Goal: Task Accomplishment & Management: Use online tool/utility

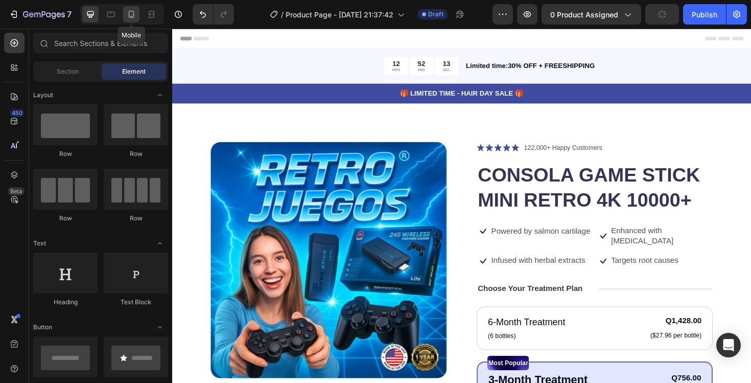
click at [135, 17] on icon at bounding box center [131, 14] width 10 height 10
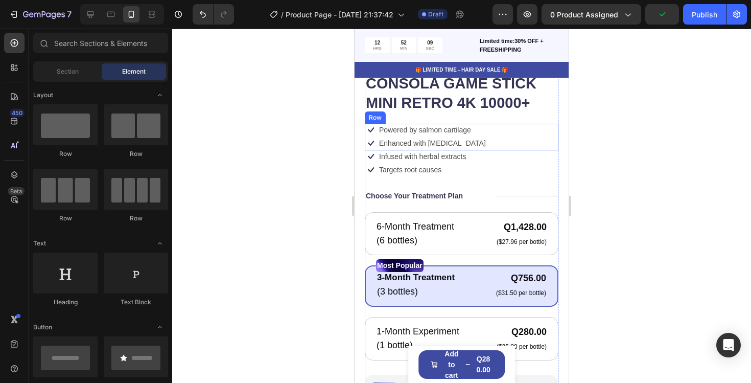
scroll to position [267, 0]
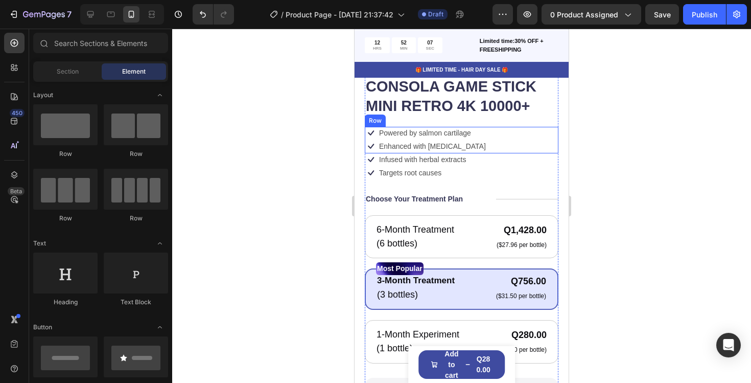
click at [486, 134] on div "Icon Powered by salmon cartilage Text Block Row Icon Enhanced with biotin Text …" at bounding box center [462, 140] width 194 height 27
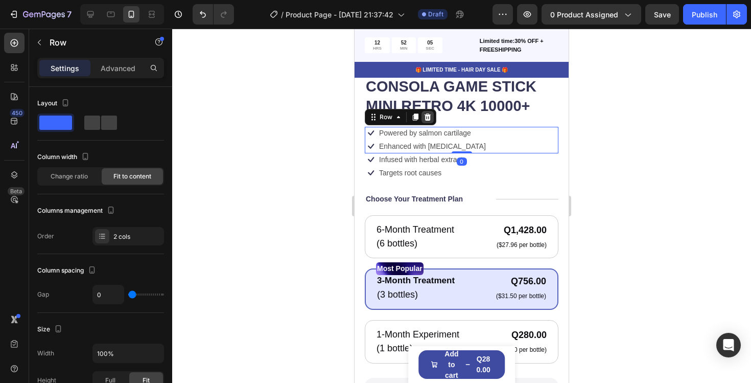
click at [428, 114] on icon at bounding box center [427, 117] width 8 height 8
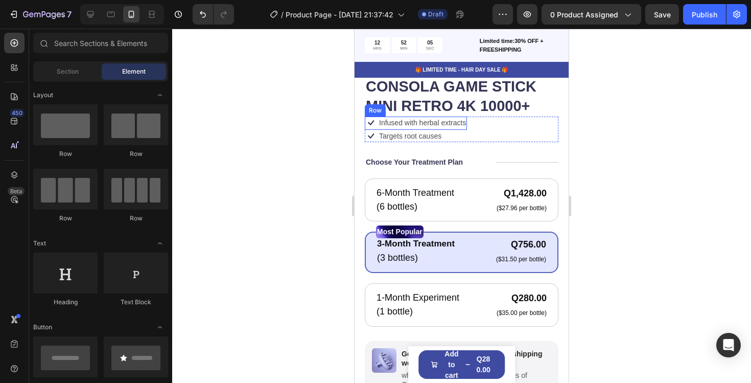
click at [446, 124] on p "Infused with herbal extracts" at bounding box center [422, 122] width 87 height 9
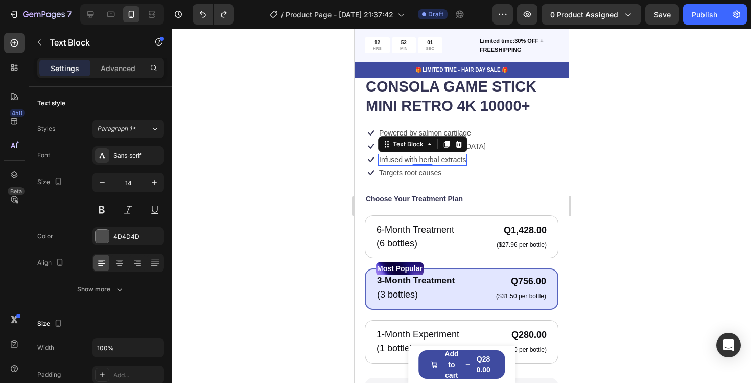
click at [633, 179] on div at bounding box center [461, 206] width 579 height 354
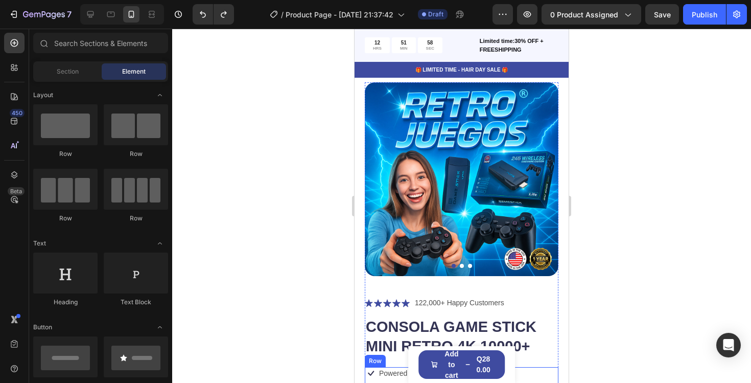
scroll to position [0, 0]
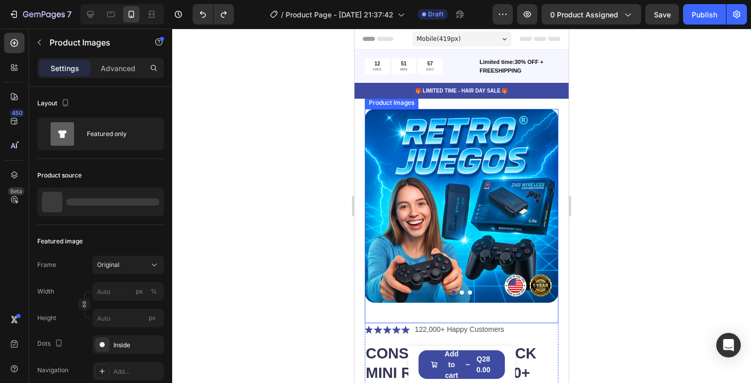
click at [486, 185] on img at bounding box center [462, 206] width 194 height 194
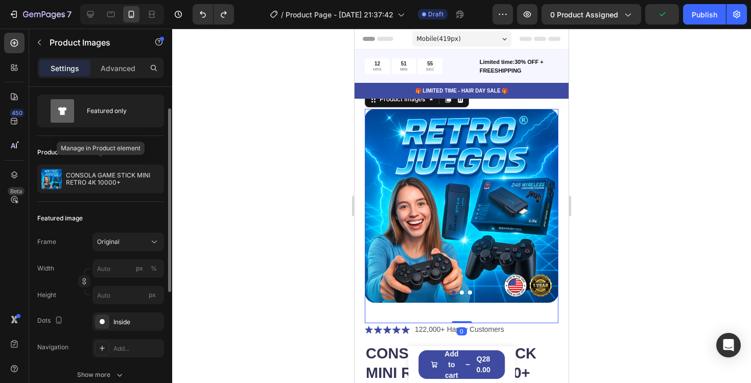
scroll to position [29, 0]
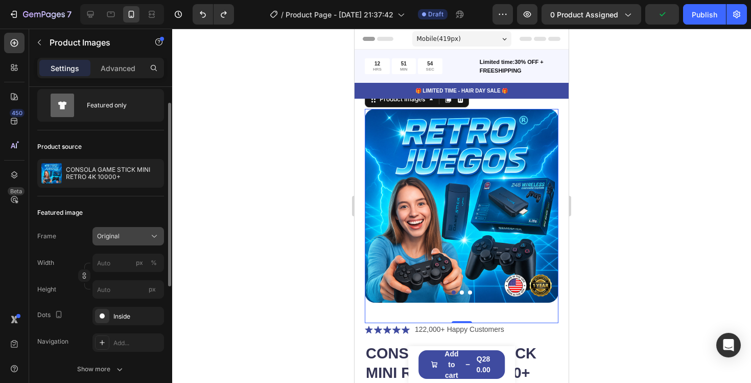
click at [142, 238] on div "Original" at bounding box center [122, 235] width 50 height 9
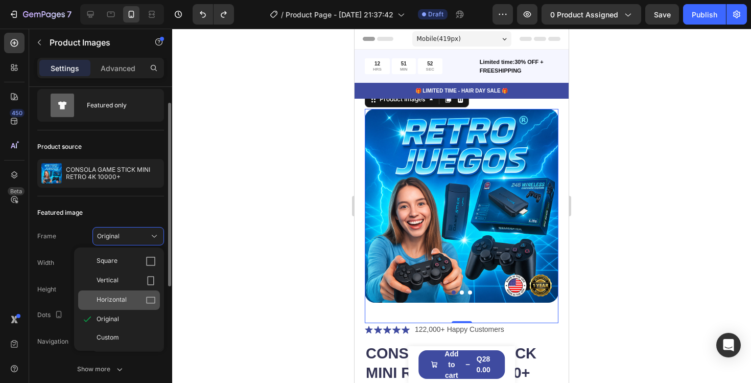
click at [136, 291] on div "Horizontal" at bounding box center [119, 299] width 82 height 19
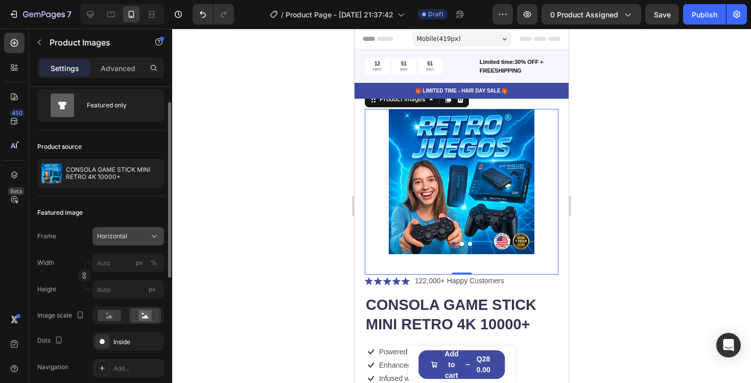
click at [147, 235] on div "Horizontal" at bounding box center [128, 236] width 62 height 10
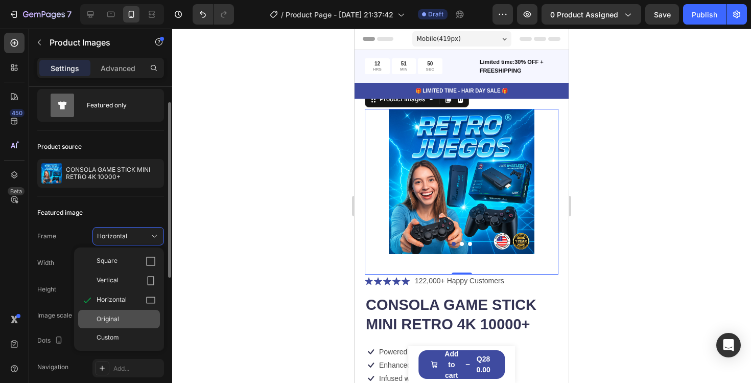
click at [126, 310] on div "Original" at bounding box center [119, 319] width 82 height 18
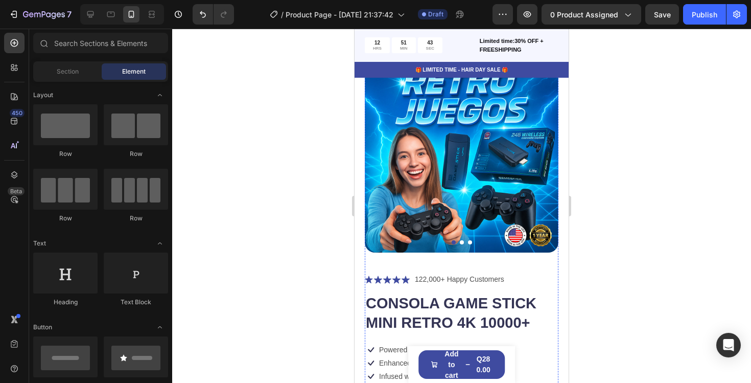
scroll to position [0, 0]
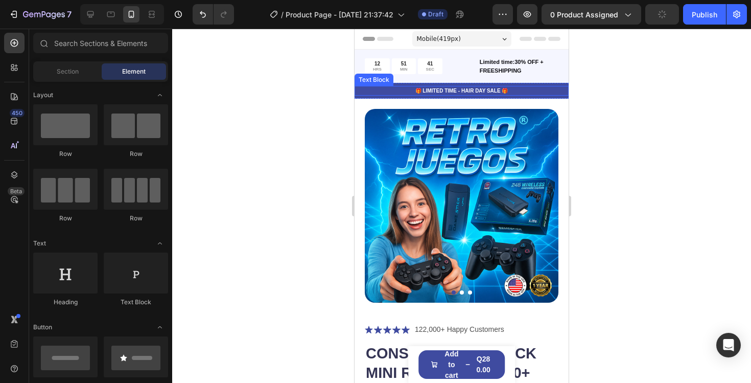
click at [535, 91] on p "🎁 LIMITED TIME - HAIR DAY SALE 🎁" at bounding box center [461, 91] width 212 height 8
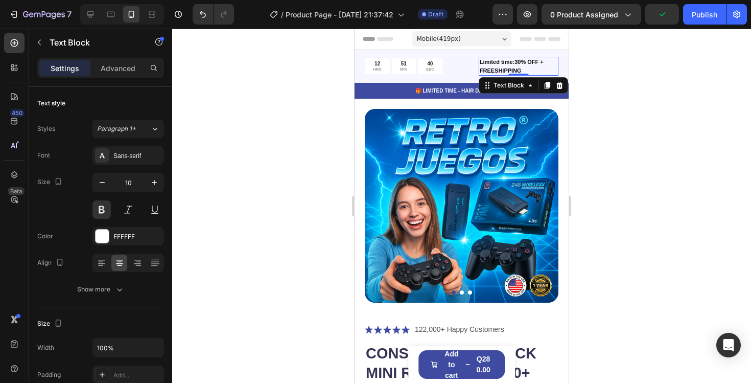
click at [553, 67] on p "Limited time:30% OFF + FREESHIPPING" at bounding box center [519, 66] width 78 height 17
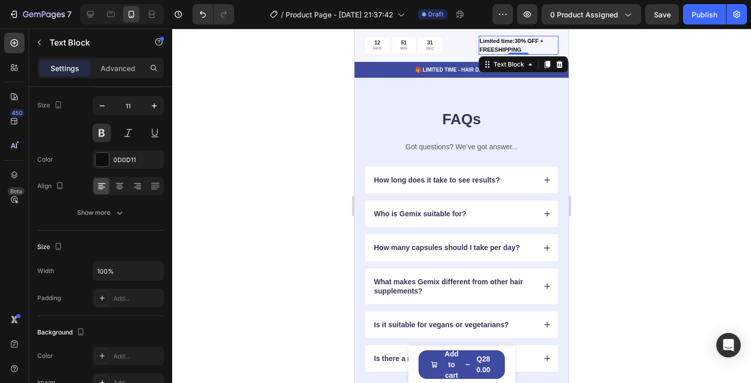
scroll to position [3130, 0]
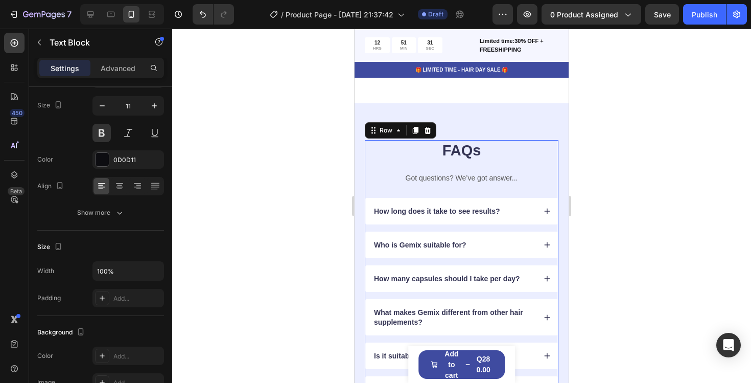
click at [472, 161] on div "FAQs Heading Got questions? We’ve got answer... Text Block" at bounding box center [462, 169] width 194 height 58
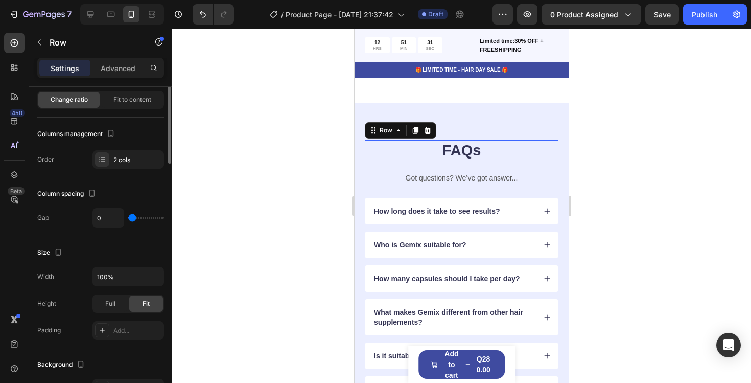
scroll to position [0, 0]
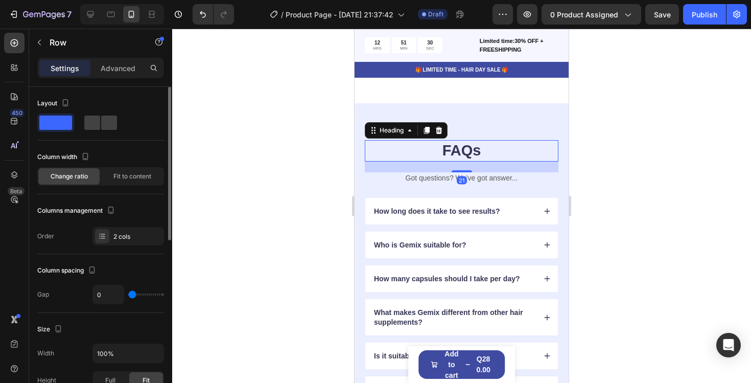
click at [473, 152] on h2 "FAQs" at bounding box center [462, 150] width 194 height 21
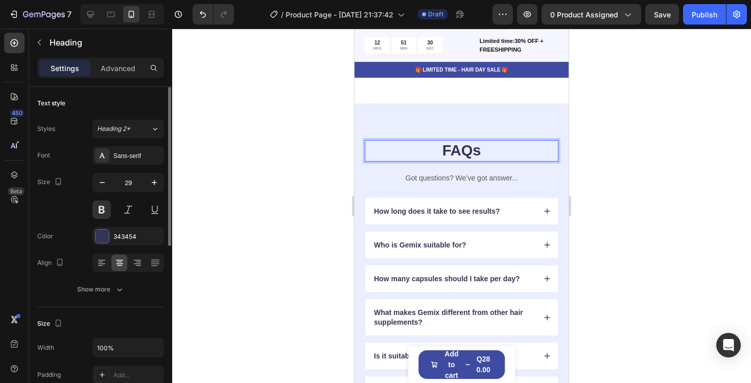
click at [473, 152] on h2 "FAQs" at bounding box center [462, 150] width 194 height 21
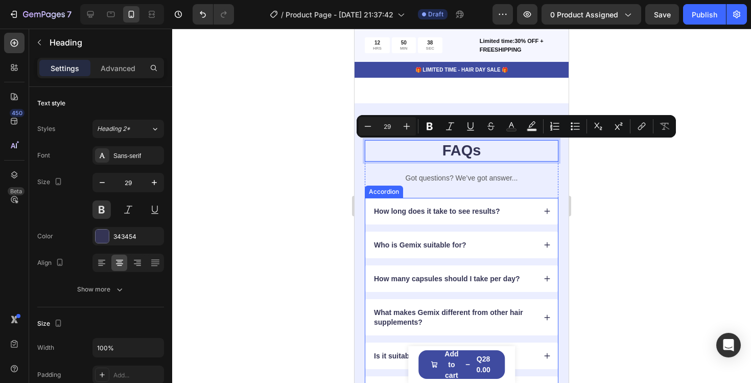
scroll to position [3124, 0]
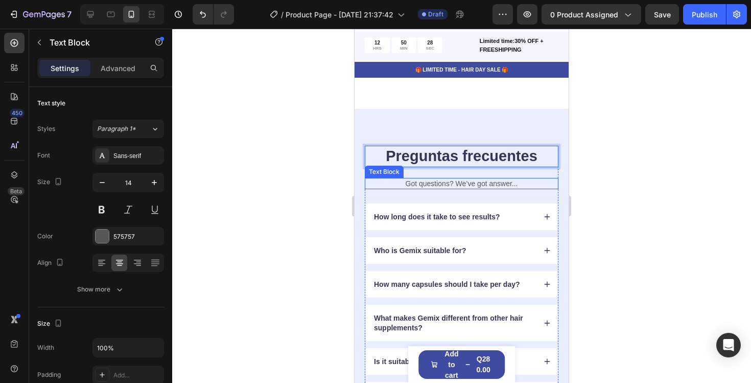
click at [468, 179] on p "Got questions? We’ve got answer..." at bounding box center [462, 183] width 192 height 9
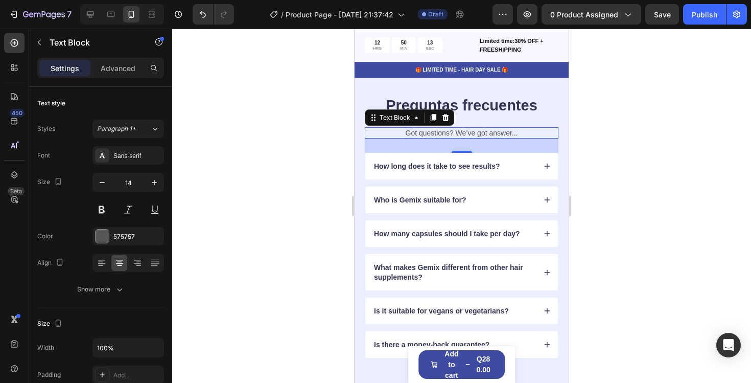
scroll to position [3202, 0]
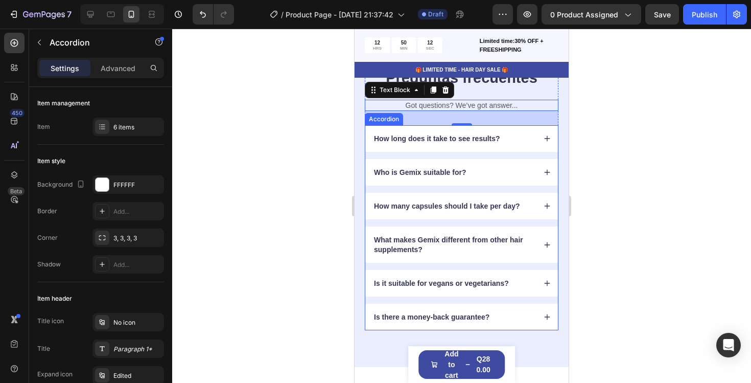
click at [442, 172] on p "Who is Gemix suitable for?" at bounding box center [420, 172] width 92 height 9
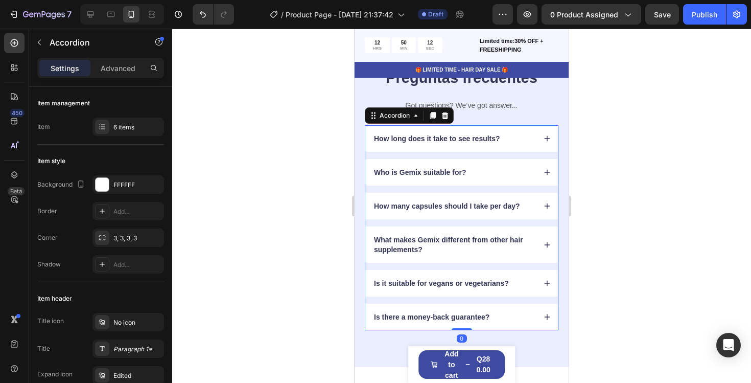
click at [442, 172] on p "Who is Gemix suitable for?" at bounding box center [420, 172] width 92 height 9
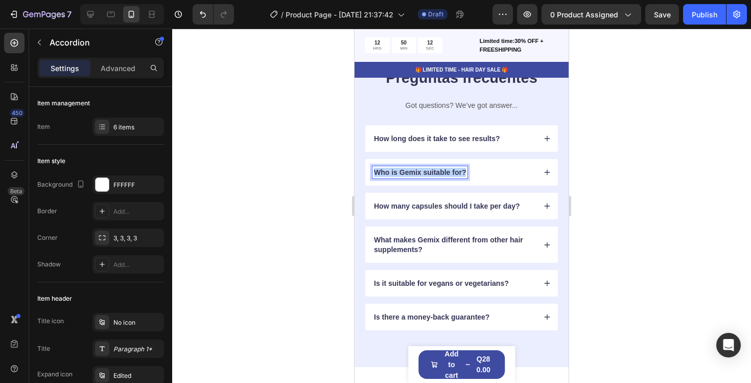
click at [442, 172] on p "Who is Gemix suitable for?" at bounding box center [420, 172] width 92 height 9
click at [501, 167] on div "Políticas de Devoluciones" at bounding box center [453, 172] width 163 height 12
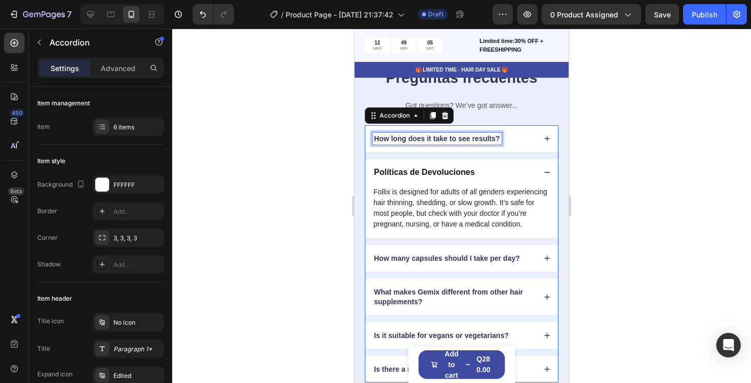
click at [463, 139] on p "How long does it take to see results?" at bounding box center [437, 138] width 126 height 9
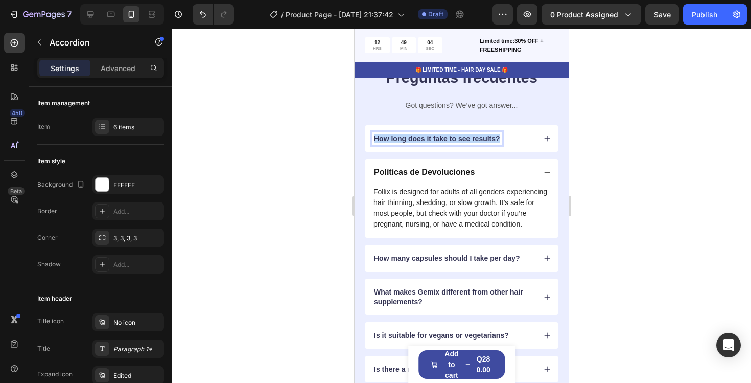
click at [463, 139] on p "How long does it take to see results?" at bounding box center [437, 138] width 126 height 9
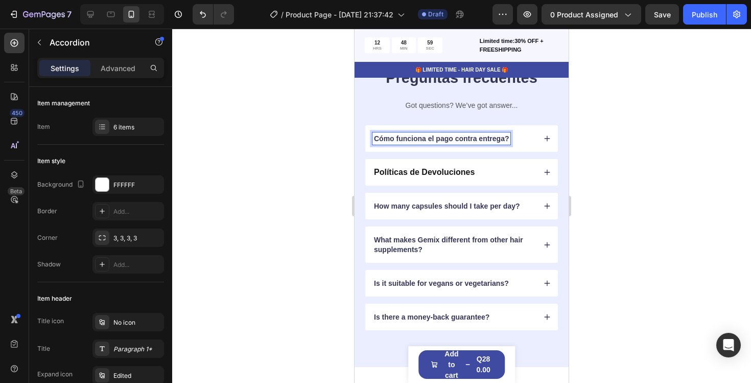
click at [460, 140] on p "Cómo funciona el pago contra entrega?" at bounding box center [441, 138] width 135 height 9
click at [531, 134] on div "Cómo funciona el pago contra entrega?" at bounding box center [453, 138] width 163 height 12
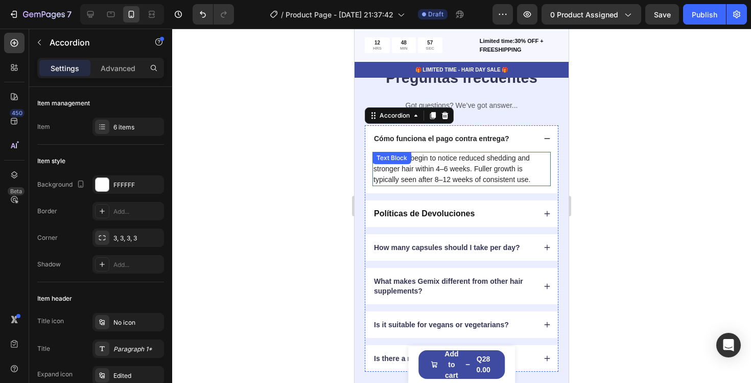
click at [477, 161] on p "Most users begin to notice reduced shedding and stronger hair within 4–6 weeks.…" at bounding box center [461, 169] width 176 height 32
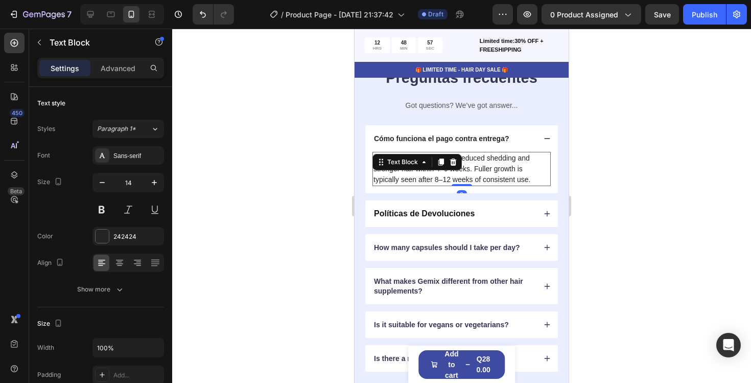
click at [477, 161] on p "Most users begin to notice reduced shedding and stronger hair within 4–6 weeks.…" at bounding box center [461, 169] width 176 height 32
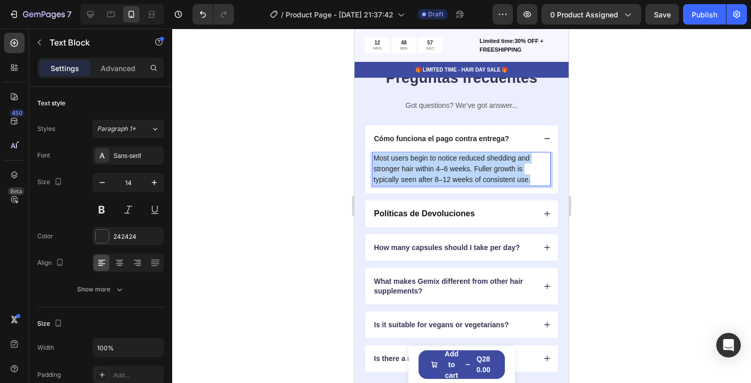
click at [477, 161] on p "Most users begin to notice reduced shedding and stronger hair within 4–6 weeks.…" at bounding box center [461, 169] width 176 height 32
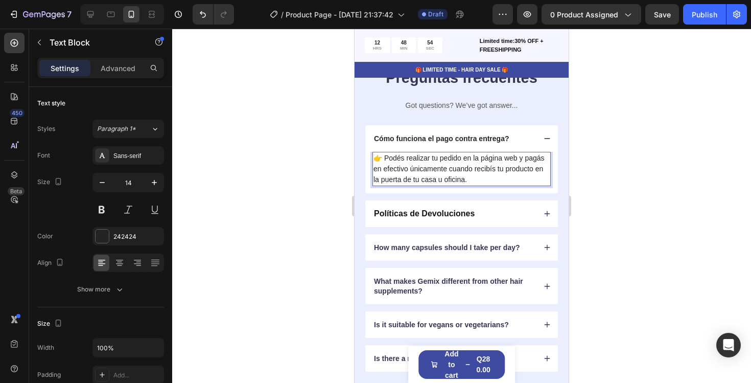
click at [385, 159] on p "👉 Podés realizar tu pedido en la página web y pagás en efectivo únicamente cuan…" at bounding box center [461, 169] width 176 height 32
click at [383, 159] on p "👉 Podés realizar tu pedido en la página web y pagás en efectivo únicamente cuan…" at bounding box center [461, 169] width 176 height 32
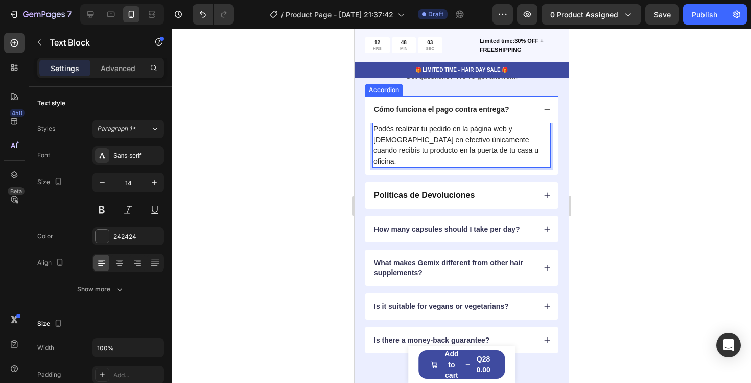
scroll to position [3243, 0]
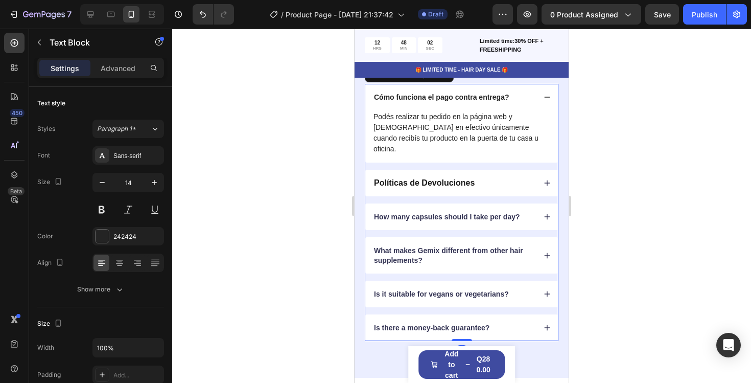
click at [500, 177] on div "Políticas de Devoluciones" at bounding box center [453, 183] width 163 height 12
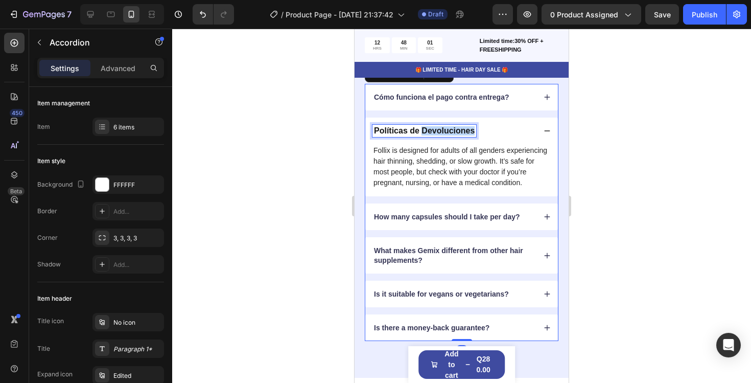
click at [460, 130] on strong "Políticas de Devoluciones" at bounding box center [424, 130] width 101 height 9
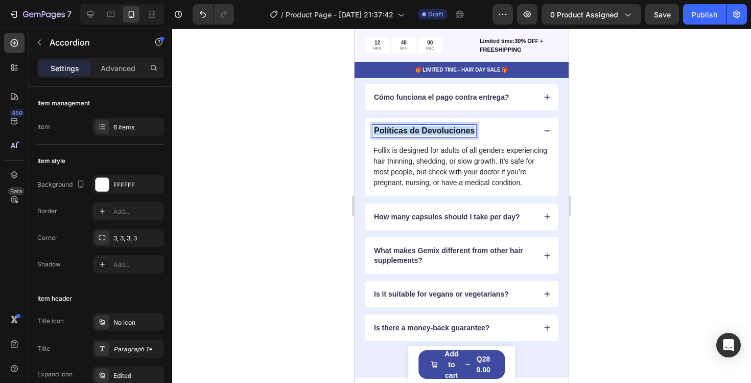
click at [460, 130] on strong "Políticas de Devoluciones" at bounding box center [424, 130] width 101 height 9
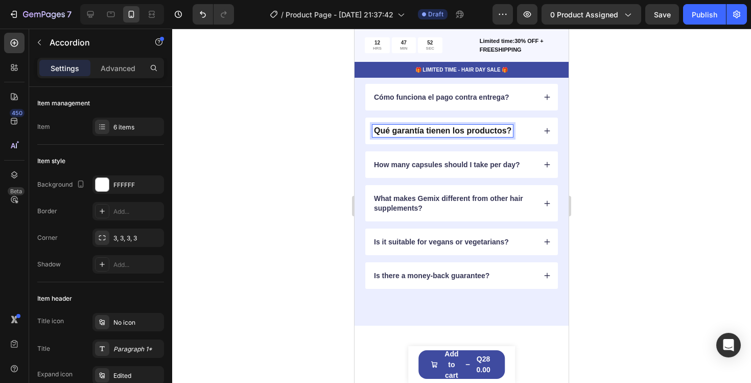
click at [530, 128] on div "Qué garantía tienen los productos?" at bounding box center [453, 131] width 163 height 12
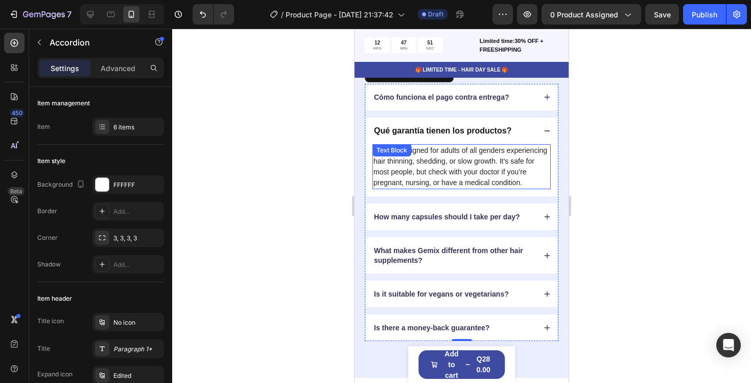
click at [479, 161] on p "Follix is designed for adults of all genders experiencing hair thinning, sheddi…" at bounding box center [461, 166] width 176 height 43
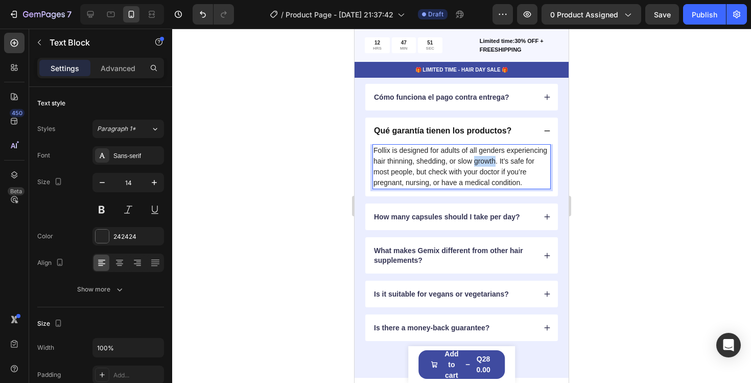
click at [479, 161] on p "Follix is designed for adults of all genders experiencing hair thinning, sheddi…" at bounding box center [461, 166] width 176 height 43
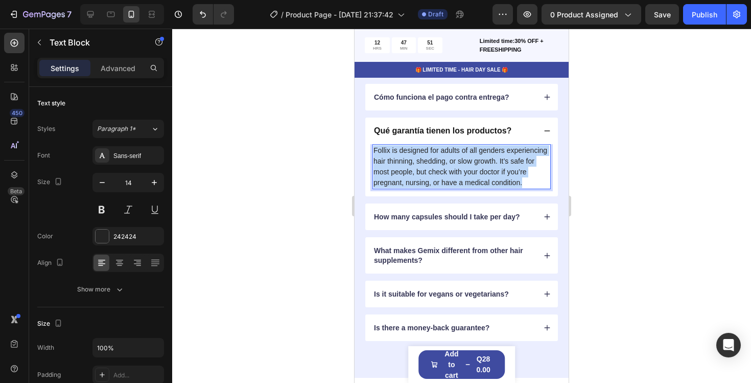
click at [479, 161] on p "Follix is designed for adults of all genders experiencing hair thinning, sheddi…" at bounding box center [461, 166] width 176 height 43
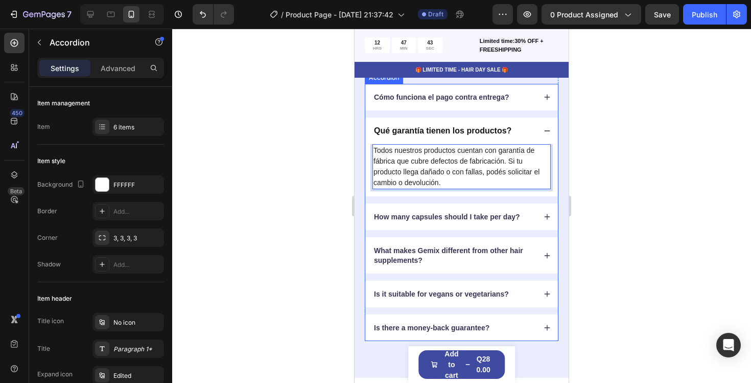
click at [446, 212] on p "How many capsules should I take per day?" at bounding box center [447, 216] width 146 height 9
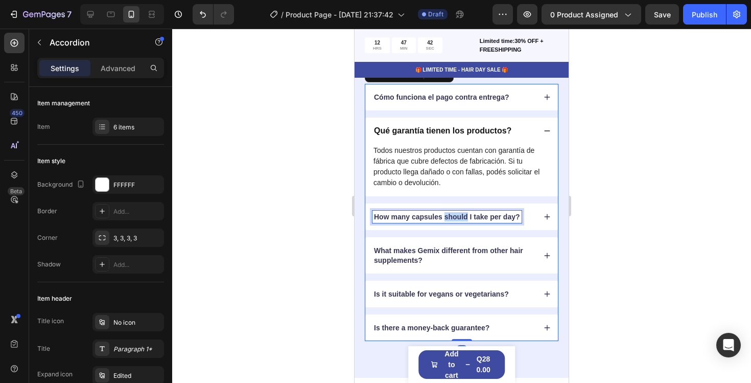
click at [448, 216] on p "How many capsules should I take per day?" at bounding box center [447, 216] width 146 height 9
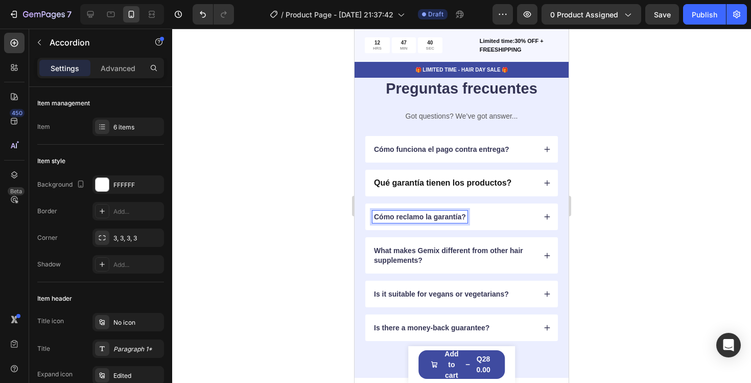
scroll to position [3191, 0]
click at [513, 223] on div "Cómo reclamo la garantía?" at bounding box center [453, 216] width 163 height 12
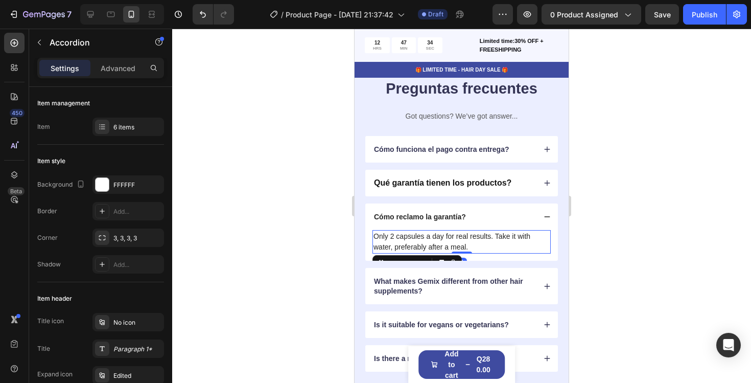
click at [441, 242] on p "Only 2 capsules a day for real results. Take it with water, preferably after a …" at bounding box center [461, 241] width 176 height 21
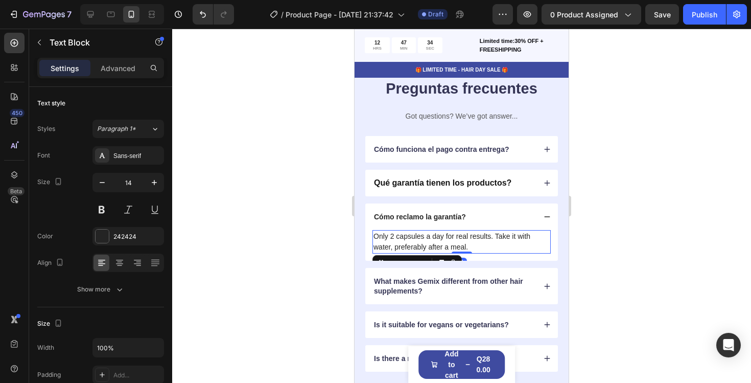
click at [441, 242] on p "Only 2 capsules a day for real results. Take it with water, preferably after a …" at bounding box center [461, 241] width 176 height 21
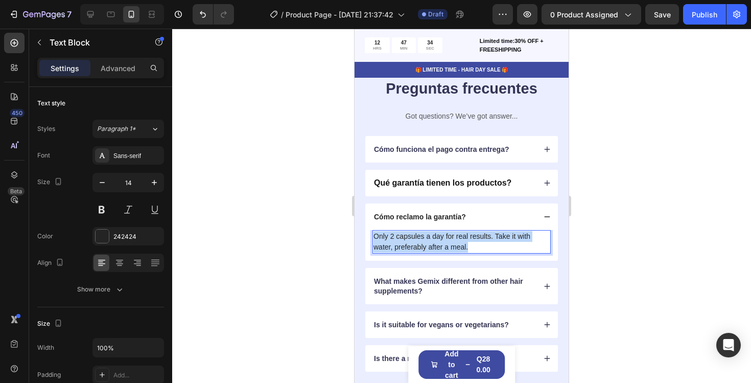
click at [441, 242] on p "Only 2 capsules a day for real results. Take it with water, preferably after a …" at bounding box center [461, 241] width 176 height 21
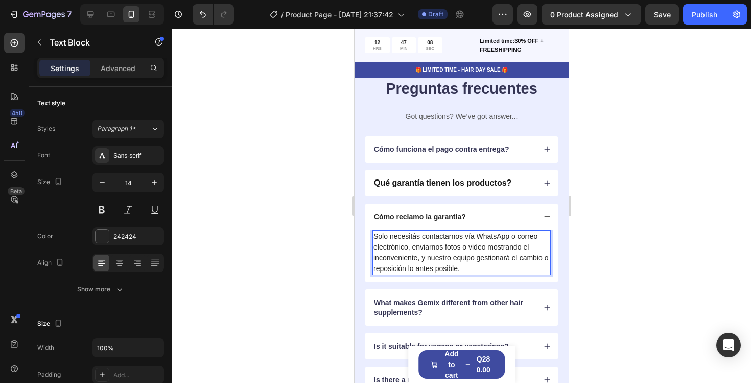
click at [510, 236] on p "Solo necesitás contactarnos vía WhatsApp o correo electrónico, enviarnos fotos …" at bounding box center [461, 252] width 176 height 43
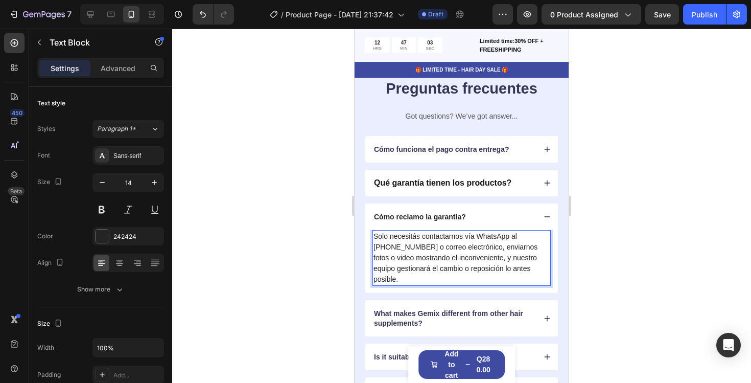
click at [471, 248] on p "Solo necesitás contactarnos vía WhatsApp al +502 5140 5026 o correo electrónico…" at bounding box center [461, 258] width 176 height 54
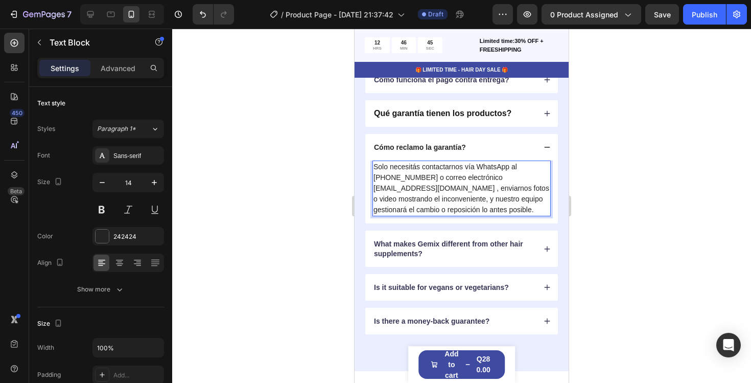
scroll to position [3262, 0]
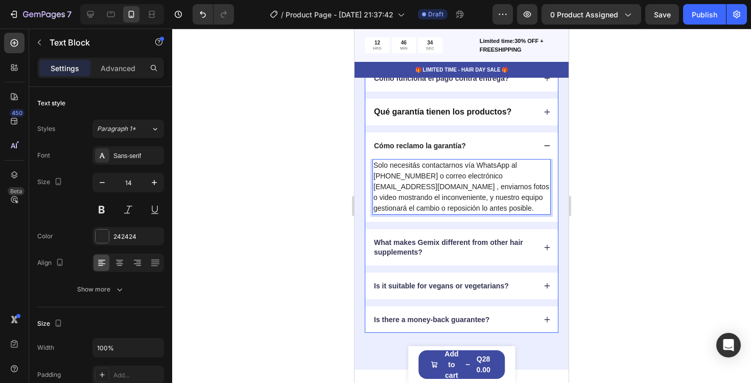
click at [471, 238] on p "What makes Gemix different from other hair supplements?" at bounding box center [454, 247] width 160 height 18
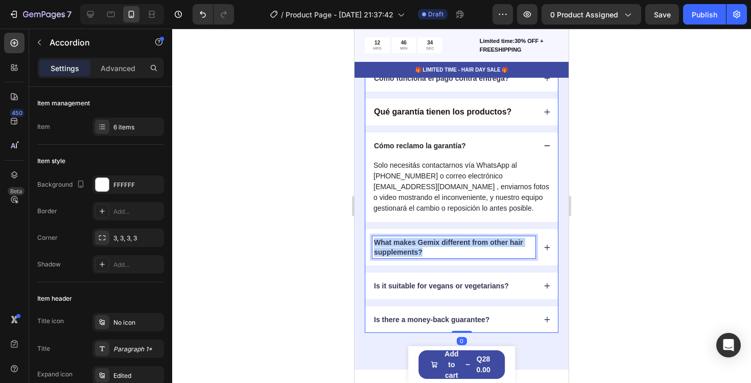
click at [471, 238] on p "What makes Gemix different from other hair supplements?" at bounding box center [454, 247] width 160 height 18
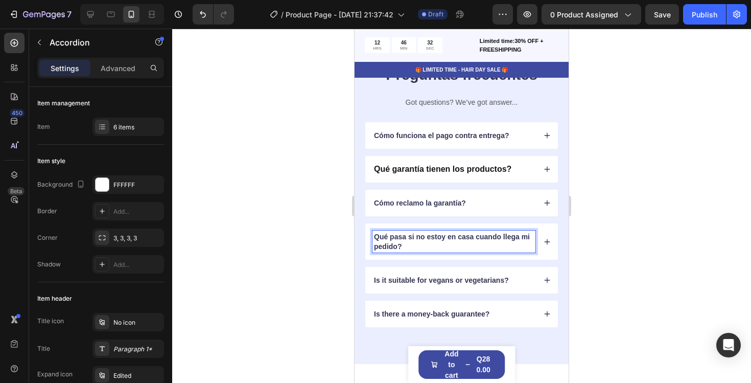
scroll to position [3199, 0]
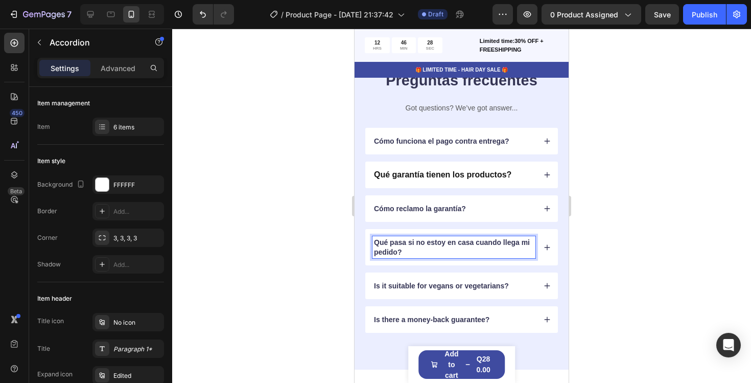
click at [542, 242] on div "Qué pasa si no estoy en casa cuando llega mi pedido?" at bounding box center [461, 247] width 193 height 36
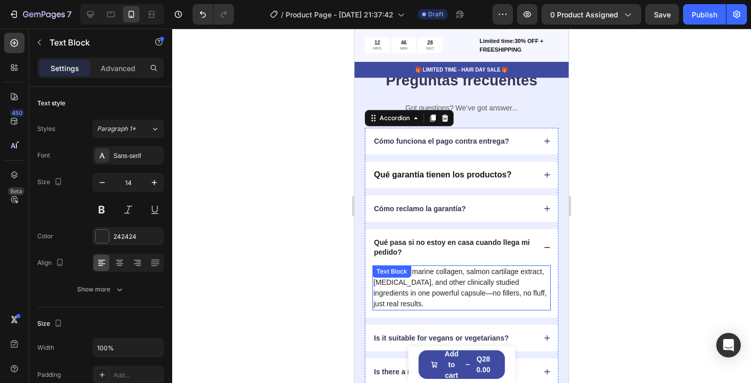
click at [451, 272] on div "It combines marine collagen, salmon cartilage extract, biotin, and other clinic…" at bounding box center [461, 287] width 178 height 45
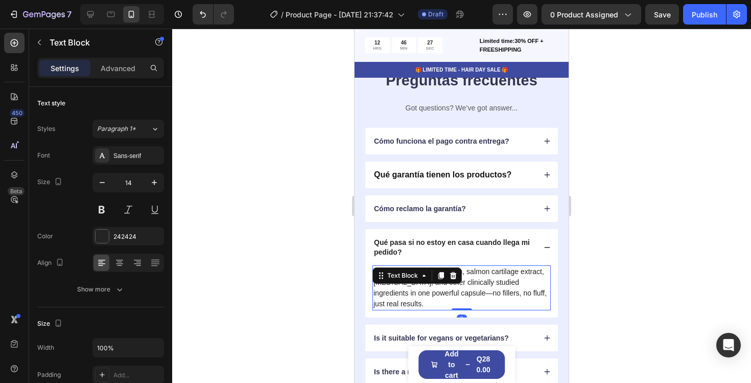
click at [451, 272] on icon at bounding box center [453, 275] width 8 height 8
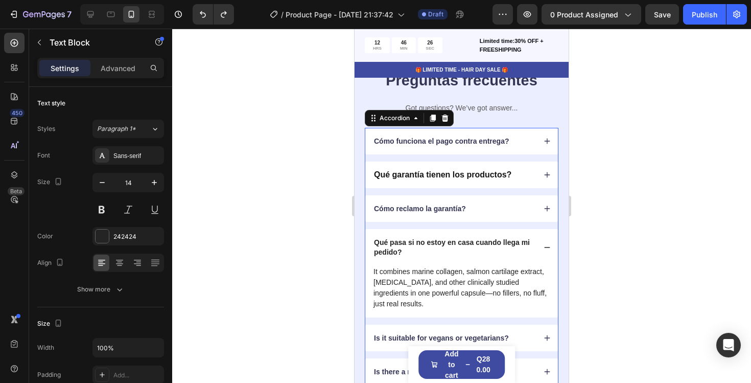
click at [524, 287] on p "It combines marine collagen, salmon cartilage extract, biotin, and other clinic…" at bounding box center [461, 287] width 176 height 43
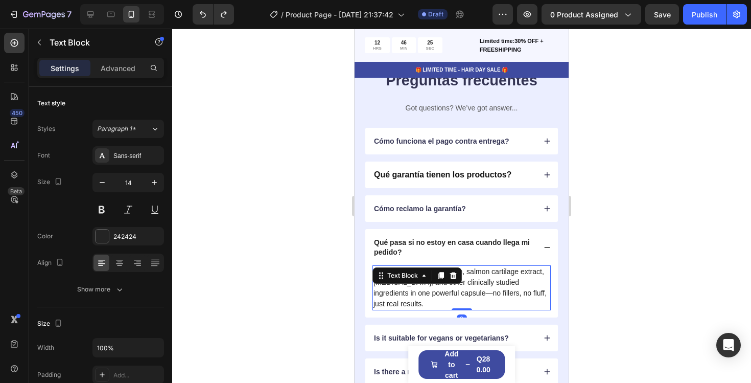
click at [524, 287] on p "It combines marine collagen, salmon cartilage extract, biotin, and other clinic…" at bounding box center [461, 287] width 176 height 43
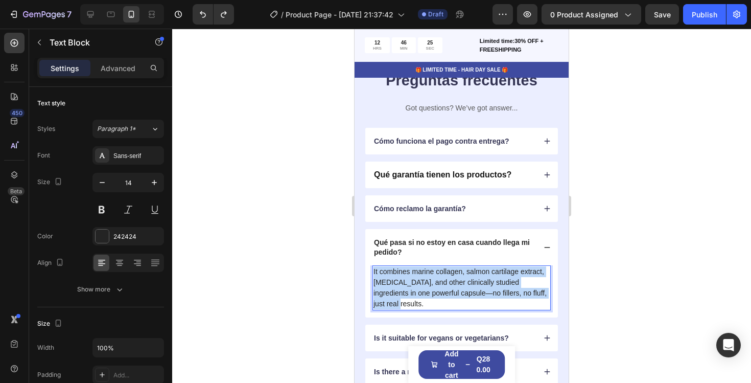
click at [524, 287] on p "It combines marine collagen, salmon cartilage extract, biotin, and other clinic…" at bounding box center [461, 287] width 176 height 43
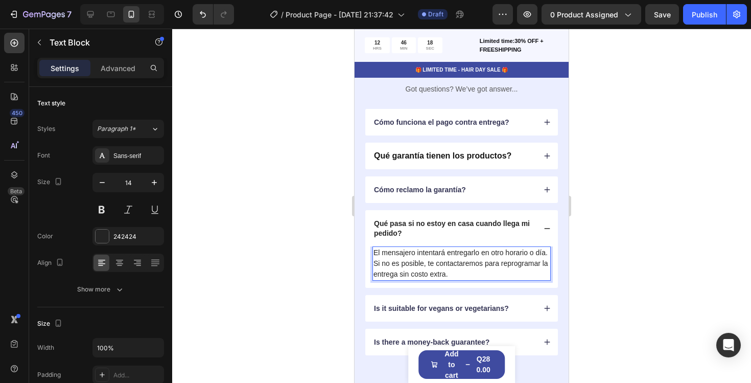
scroll to position [3240, 0]
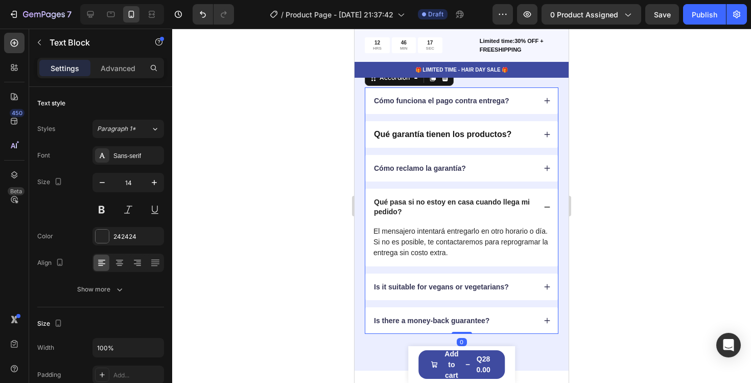
click at [490, 291] on p "Is it suitable for vegans or vegetarians?" at bounding box center [441, 286] width 135 height 9
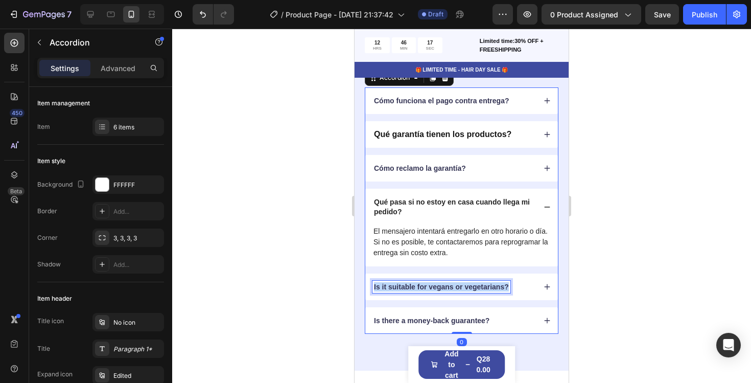
click at [490, 291] on p "Is it suitable for vegans or vegetarians?" at bounding box center [441, 286] width 135 height 9
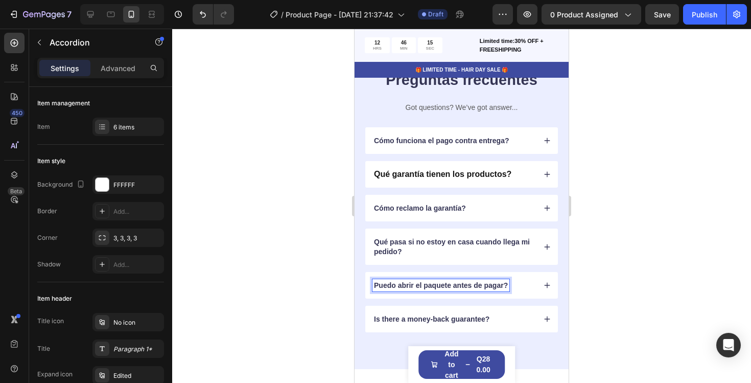
scroll to position [3198, 0]
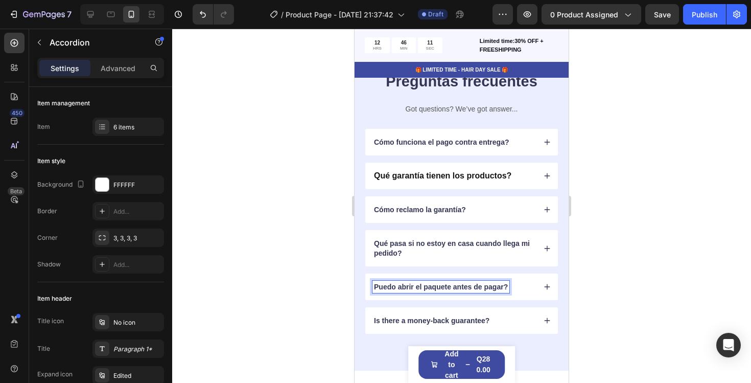
click at [517, 283] on div "Puedo abrir el paquete antes de pagar?" at bounding box center [453, 286] width 163 height 12
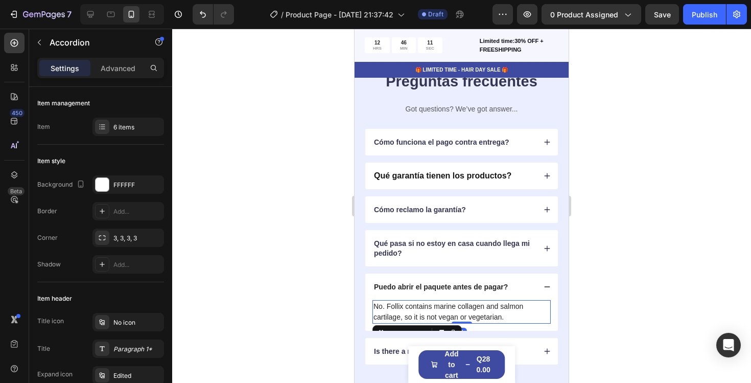
click at [462, 309] on p "No. Follix contains marine collagen and salmon cartilage, so it is not vegan or…" at bounding box center [461, 311] width 176 height 21
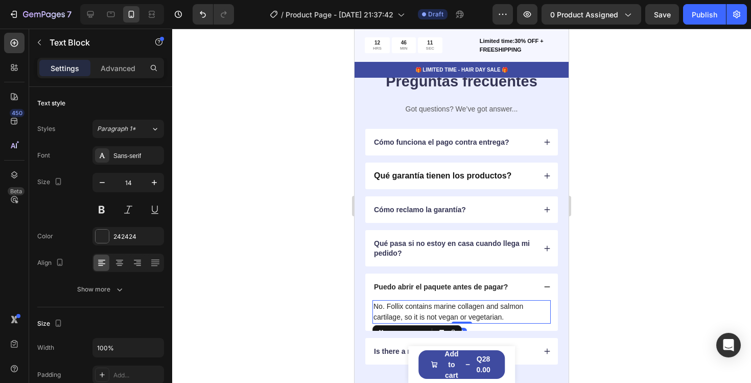
click at [462, 309] on p "No. Follix contains marine collagen and salmon cartilage, so it is not vegan or…" at bounding box center [461, 311] width 176 height 21
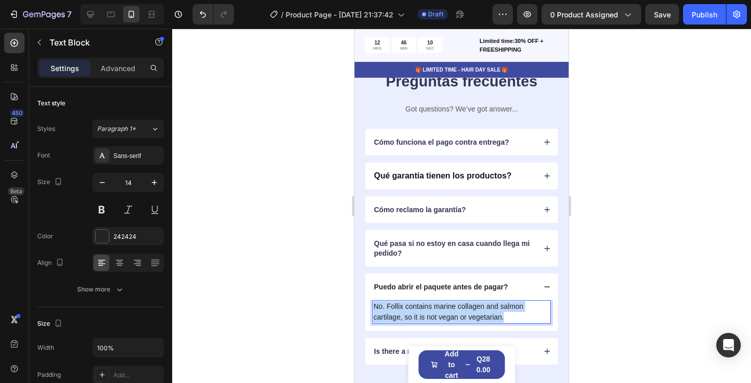
click at [462, 309] on p "No. Follix contains marine collagen and salmon cartilage, so it is not vegan or…" at bounding box center [461, 311] width 176 height 21
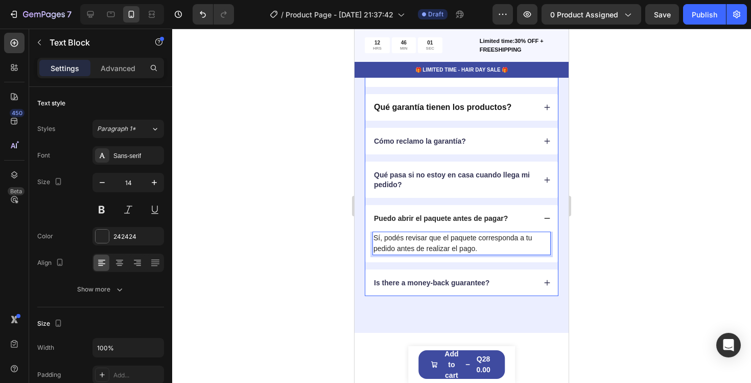
scroll to position [3291, 0]
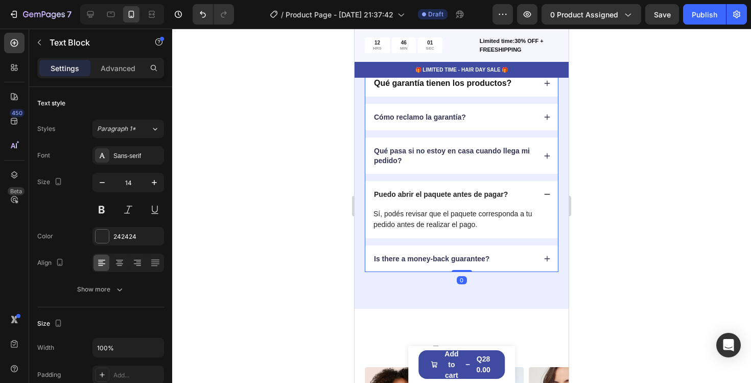
click at [458, 259] on p "Is there a money-back guarantee?" at bounding box center [431, 258] width 115 height 9
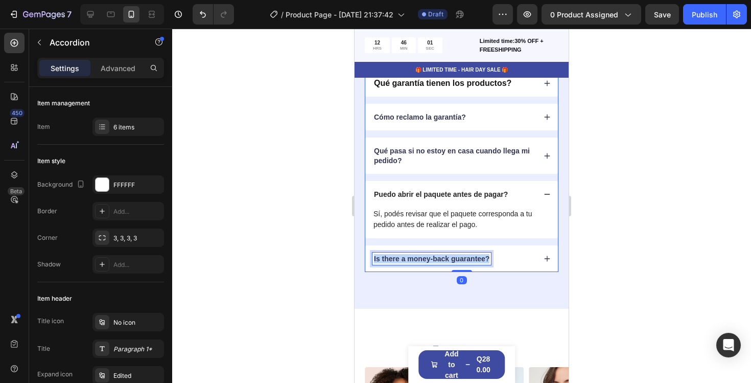
click at [458, 259] on p "Is there a money-back guarantee?" at bounding box center [431, 258] width 115 height 9
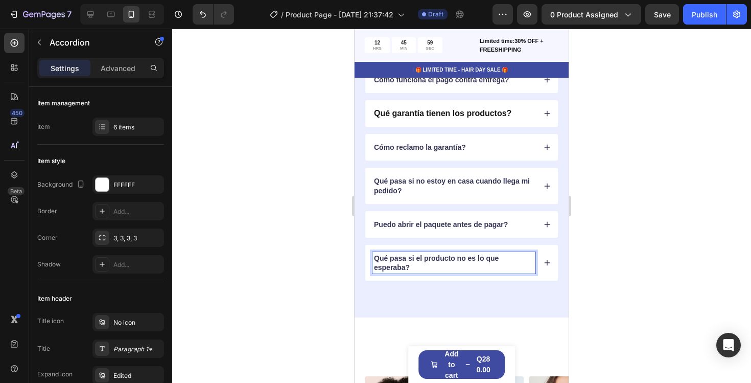
scroll to position [3260, 0]
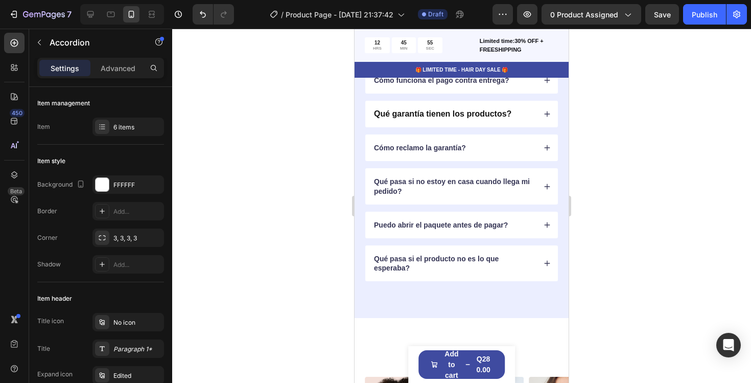
click at [554, 255] on div "Qué pasa si el producto no es lo que esperaba?" at bounding box center [461, 263] width 193 height 36
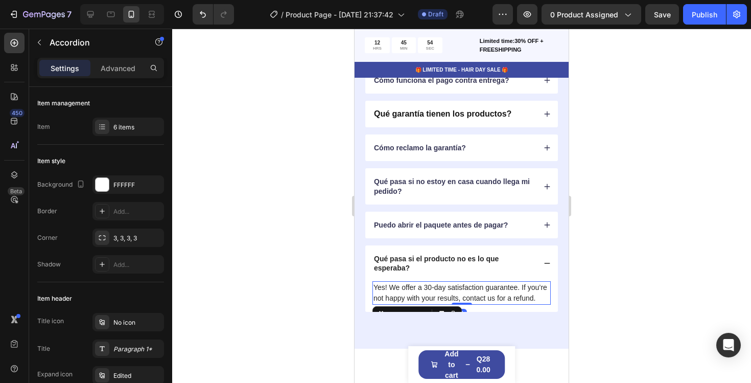
click at [404, 288] on p "Yes! We offer a 30-day satisfaction guarantee. If you’re not happy with your re…" at bounding box center [461, 292] width 176 height 21
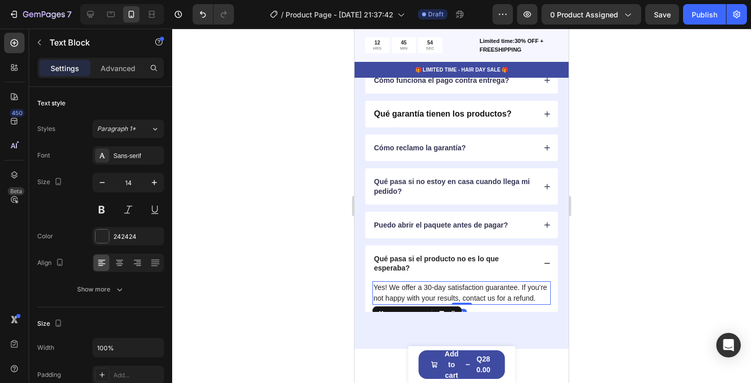
click at [404, 288] on p "Yes! We offer a 30-day satisfaction guarantee. If you’re not happy with your re…" at bounding box center [461, 292] width 176 height 21
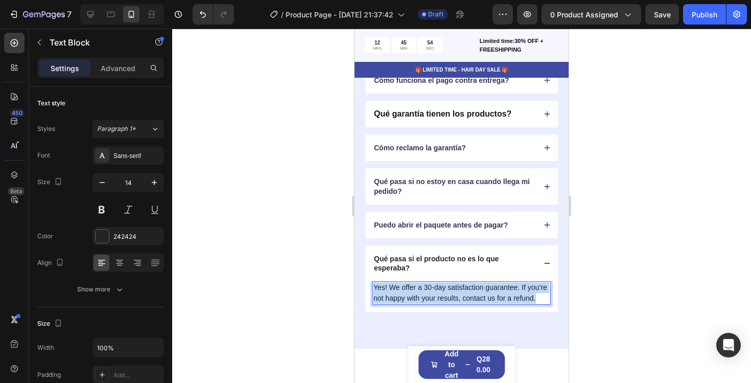
click at [404, 288] on p "Yes! We offer a 30-day satisfaction guarantee. If you’re not happy with your re…" at bounding box center [461, 292] width 176 height 21
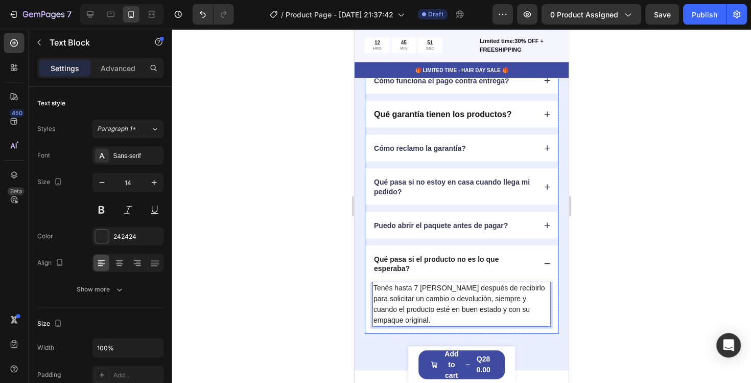
scroll to position [0, 0]
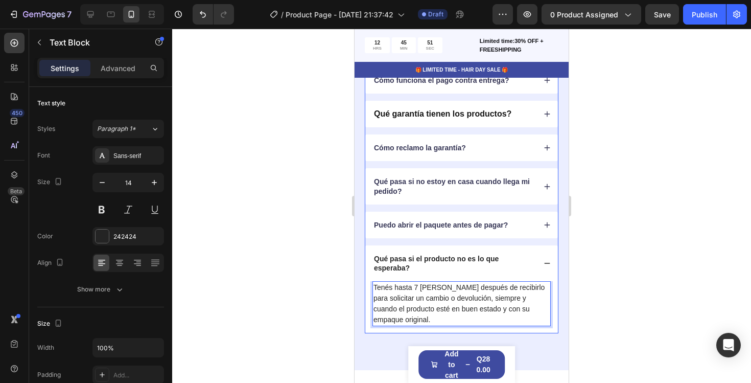
click at [515, 101] on div "Qué garantía tienen los productos?" at bounding box center [461, 114] width 193 height 27
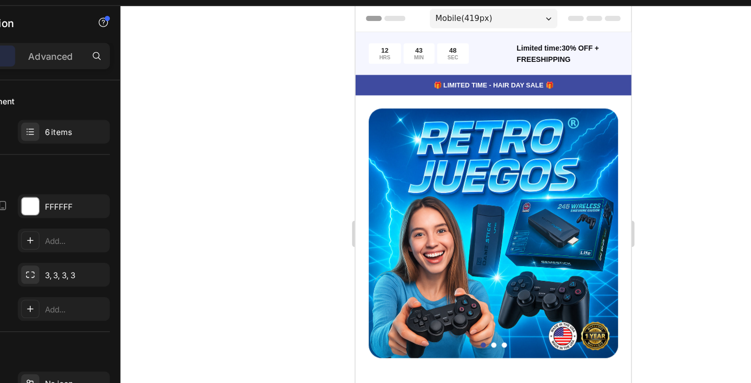
click at [477, 141] on img at bounding box center [462, 182] width 194 height 194
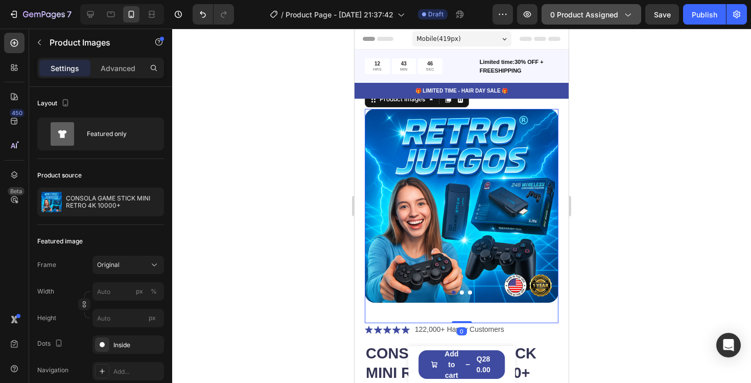
click at [598, 20] on button "0 product assigned" at bounding box center [591, 14] width 100 height 20
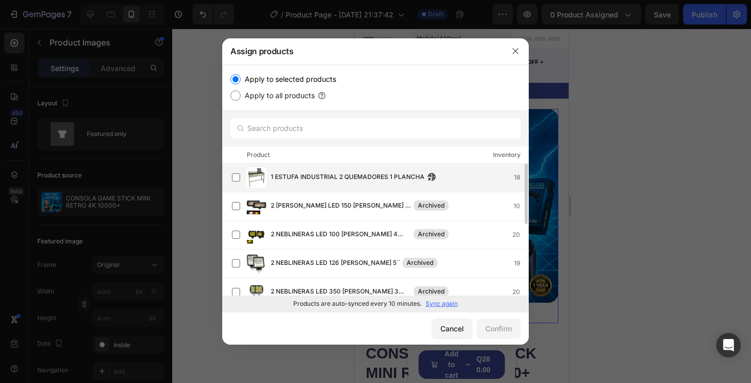
scroll to position [17, 0]
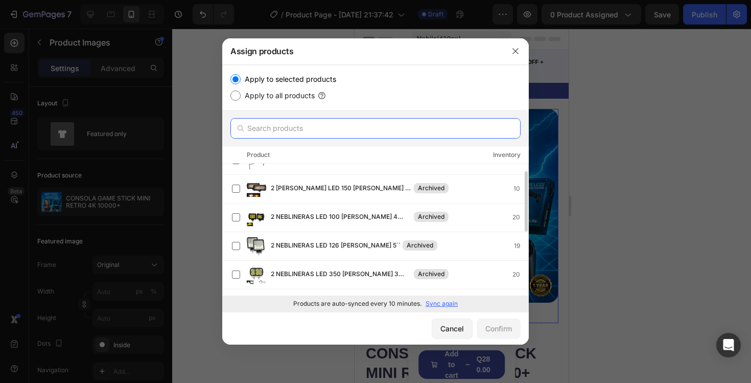
click at [331, 133] on input "text" at bounding box center [375, 128] width 290 height 20
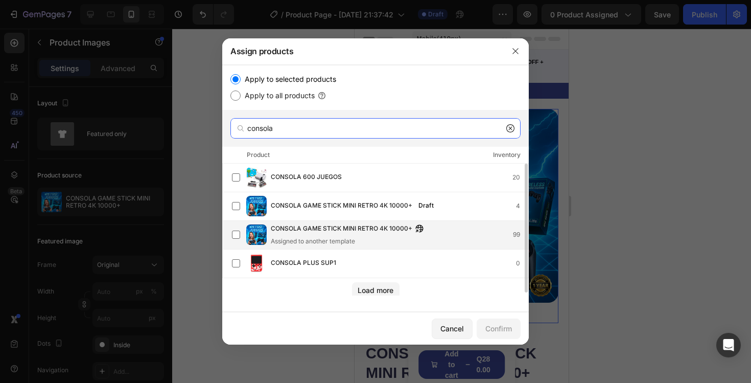
type input "consola"
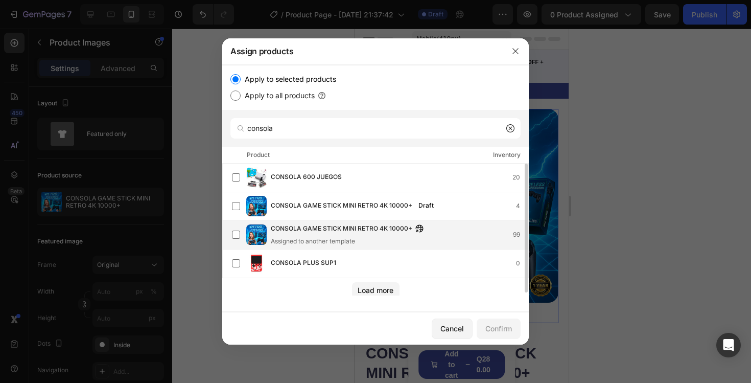
click at [400, 225] on span "CONSOLA GAME STICK MINI RETRO 4K 10000+" at bounding box center [341, 228] width 141 height 11
click at [494, 331] on div "Confirm" at bounding box center [498, 328] width 27 height 11
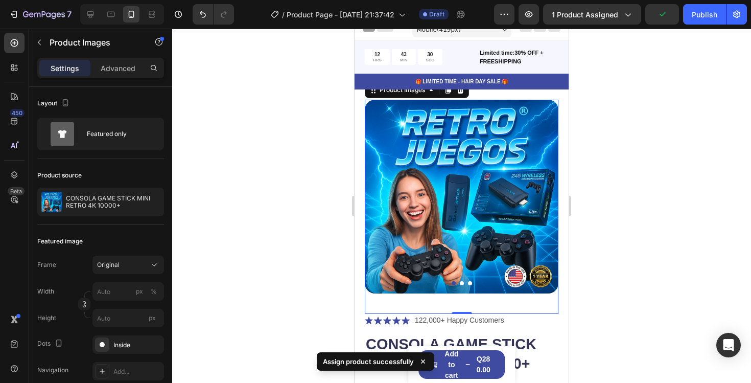
scroll to position [0, 0]
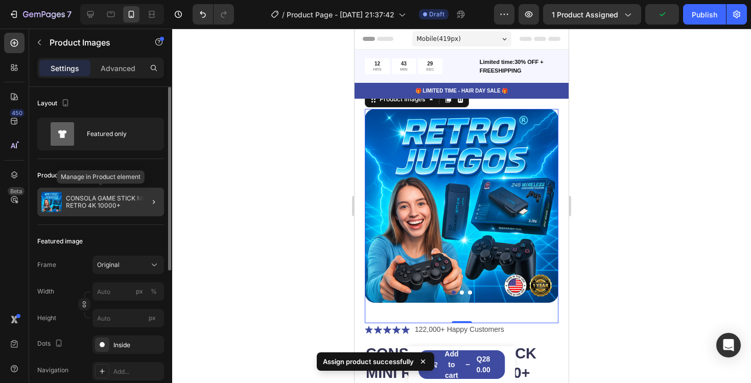
click at [114, 200] on p "CONSOLA GAME STICK MINI RETRO 4K 10000+" at bounding box center [113, 202] width 94 height 14
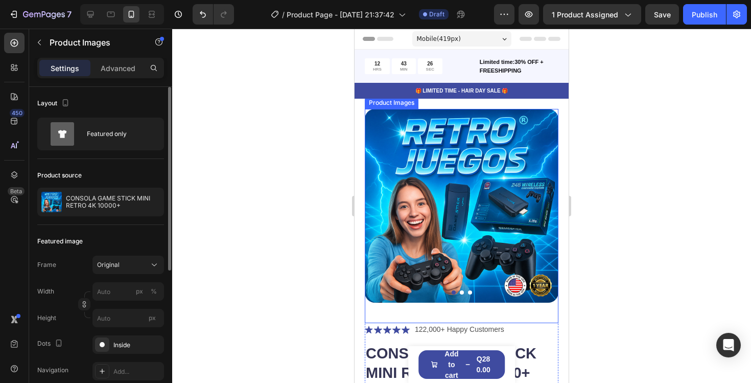
click at [492, 193] on img at bounding box center [462, 206] width 194 height 194
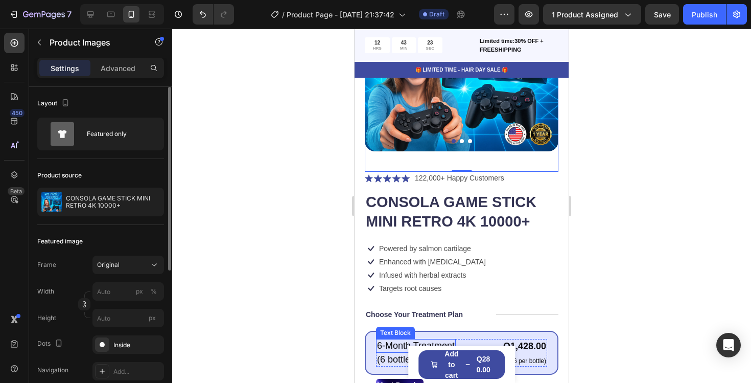
scroll to position [29, 0]
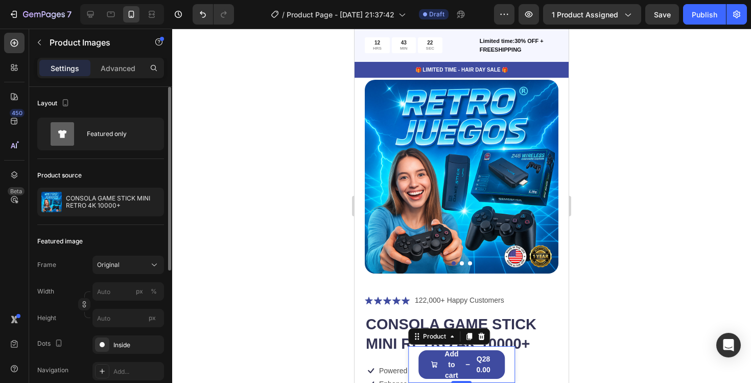
click at [509, 356] on div "Product Images CONSOLA GAME STICK MINI RETRO 4K 10000+ Product Title Q280.00 Pr…" at bounding box center [461, 364] width 107 height 37
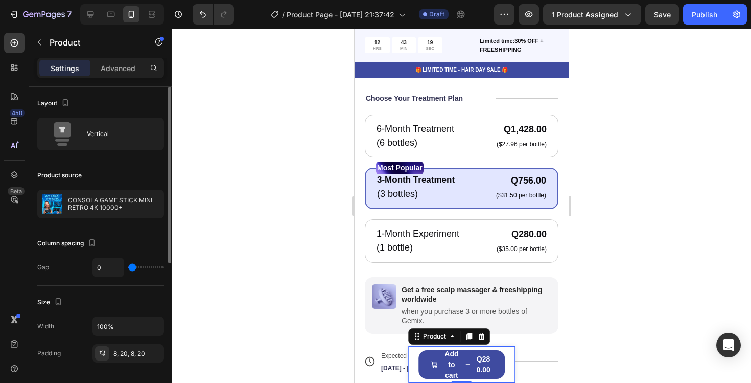
scroll to position [396, 0]
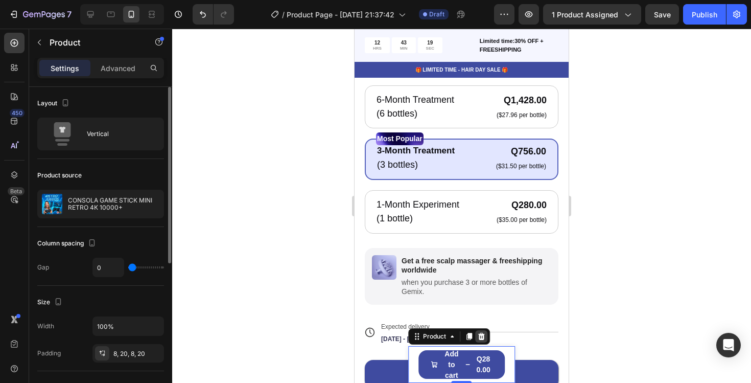
click at [482, 338] on icon at bounding box center [481, 336] width 7 height 7
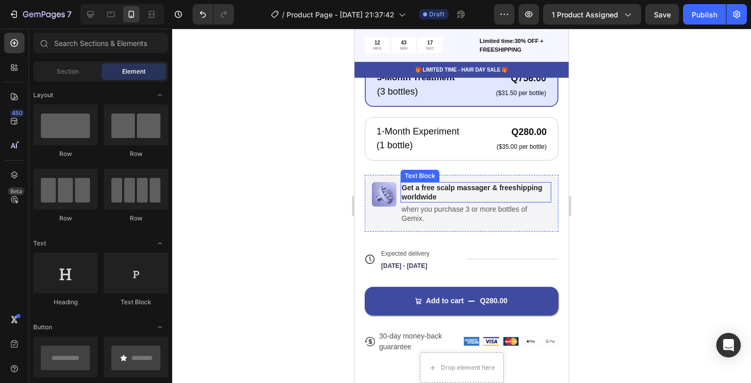
scroll to position [461, 0]
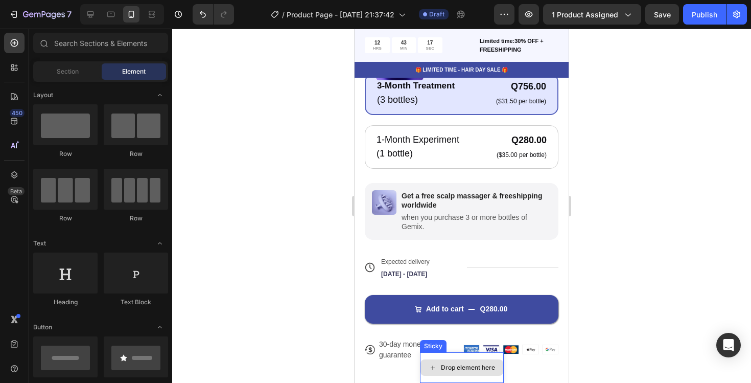
click at [481, 367] on div "Drop element here" at bounding box center [468, 367] width 54 height 8
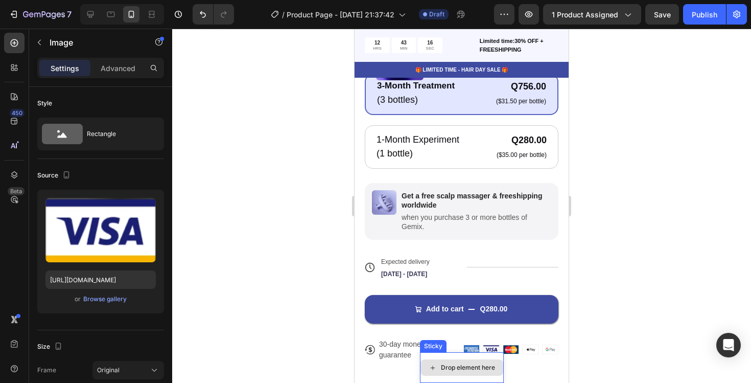
click at [496, 351] on img at bounding box center [491, 349] width 16 height 9
click at [490, 368] on div "Drop element here" at bounding box center [468, 367] width 54 height 8
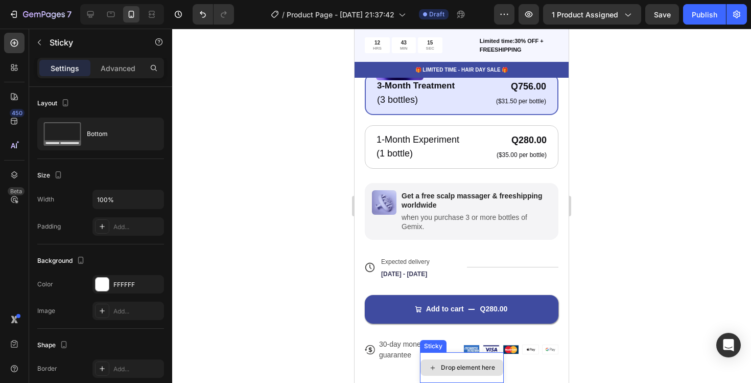
click at [491, 357] on div "Drop element here" at bounding box center [462, 367] width 84 height 31
click at [491, 343] on icon at bounding box center [492, 342] width 8 height 8
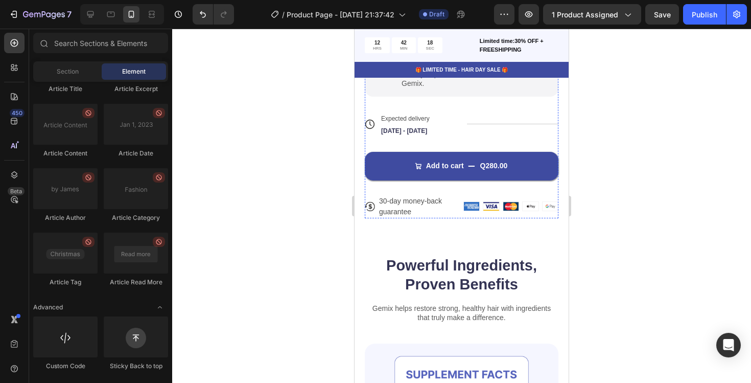
scroll to position [607, 0]
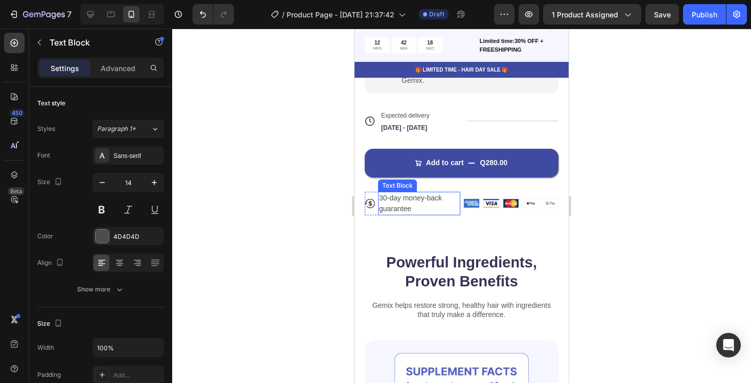
click at [414, 206] on p "30-day money-back guarantee" at bounding box center [419, 203] width 80 height 21
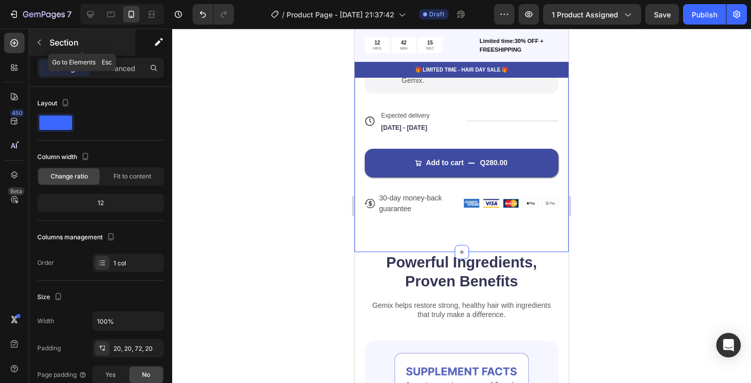
click at [37, 44] on icon "button" at bounding box center [39, 42] width 8 height 8
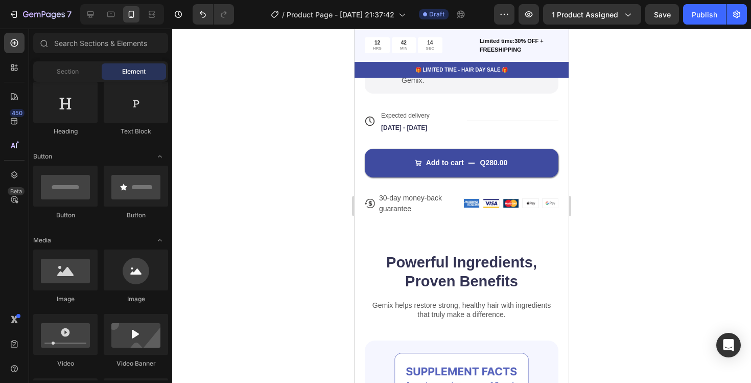
scroll to position [0, 0]
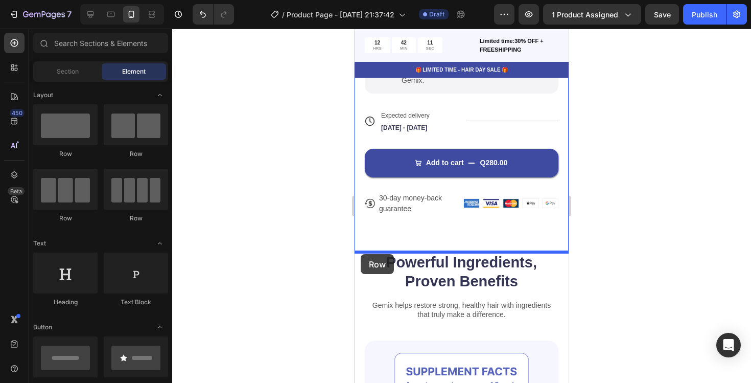
drag, startPoint x: 434, startPoint y: 157, endPoint x: 360, endPoint y: 252, distance: 120.8
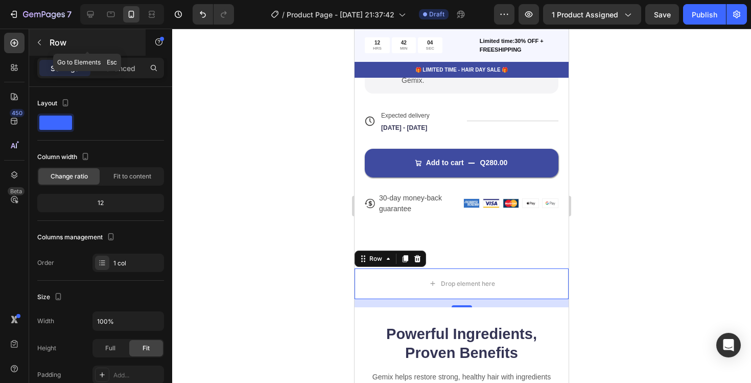
click at [46, 48] on button "button" at bounding box center [39, 42] width 16 height 16
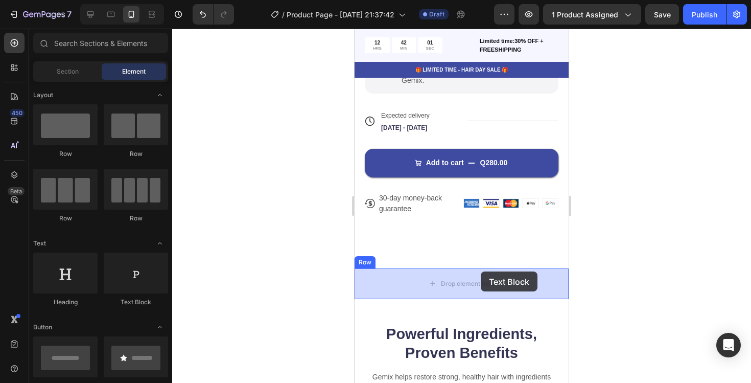
drag, startPoint x: 483, startPoint y: 308, endPoint x: 480, endPoint y: 272, distance: 36.4
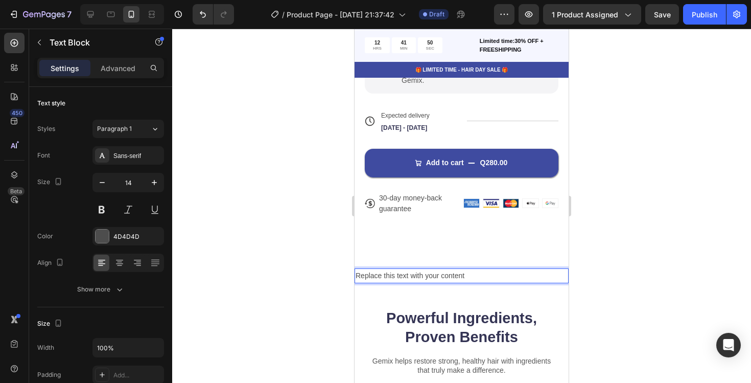
click at [384, 277] on div "Replace this text with your content" at bounding box center [461, 275] width 214 height 15
click at [384, 277] on p "Replace this text with your content" at bounding box center [461, 275] width 212 height 13
click at [41, 46] on icon "button" at bounding box center [39, 42] width 8 height 8
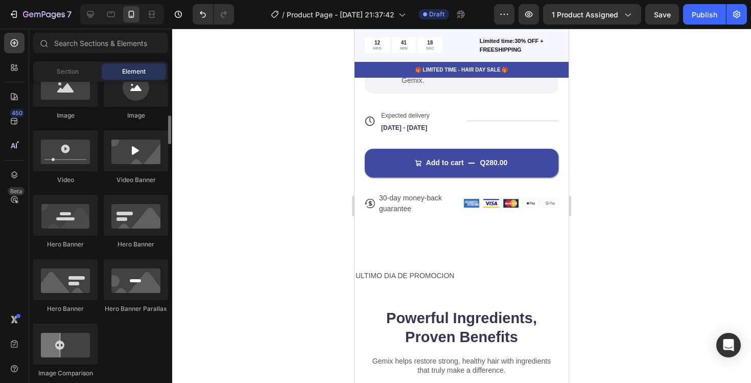
scroll to position [356, 0]
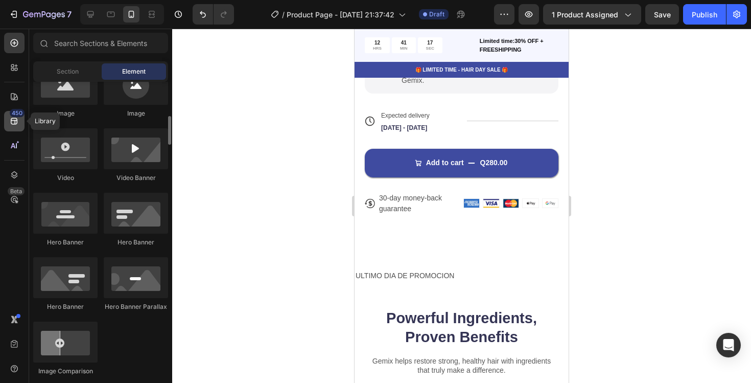
click at [16, 110] on div "450" at bounding box center [17, 113] width 15 height 8
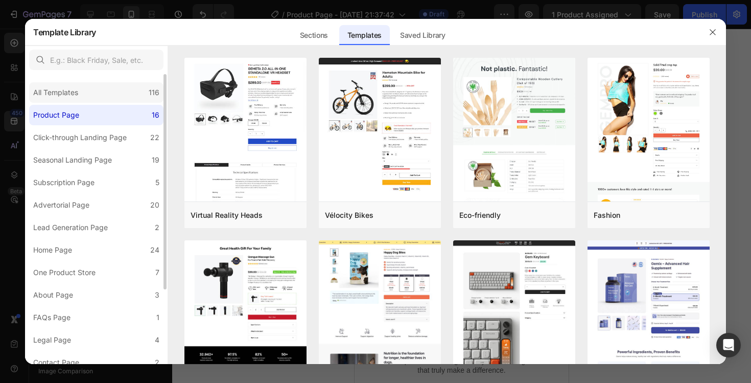
click at [93, 97] on div "All Templates 116" at bounding box center [96, 92] width 134 height 20
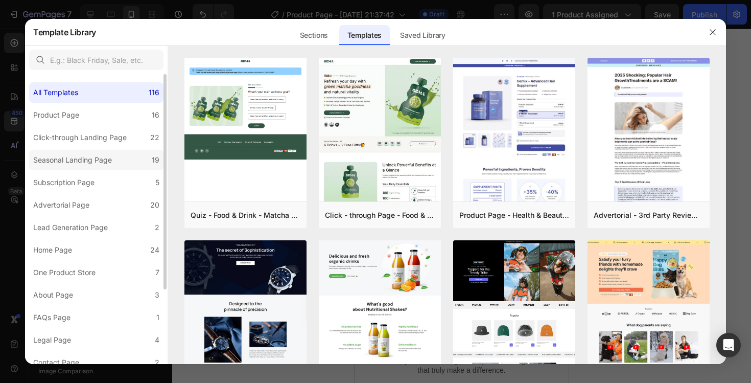
click at [120, 157] on label "Seasonal Landing Page 19" at bounding box center [96, 160] width 134 height 20
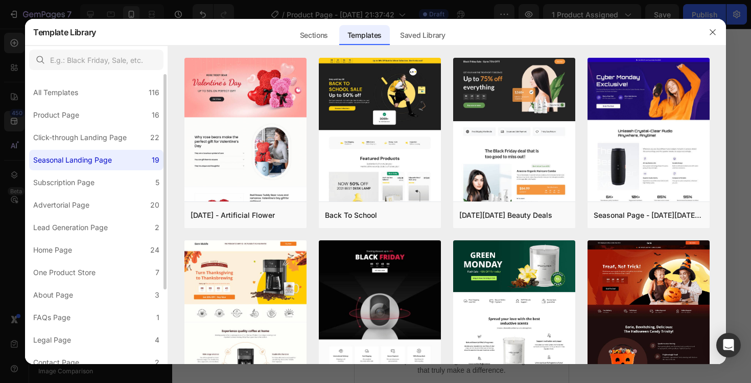
click at [115, 127] on div "All Templates 116 Product Page 16 Click-through Landing Page 22 Seasonal Landin…" at bounding box center [96, 268] width 143 height 388
click at [114, 135] on div "Click-through Landing Page" at bounding box center [79, 137] width 93 height 12
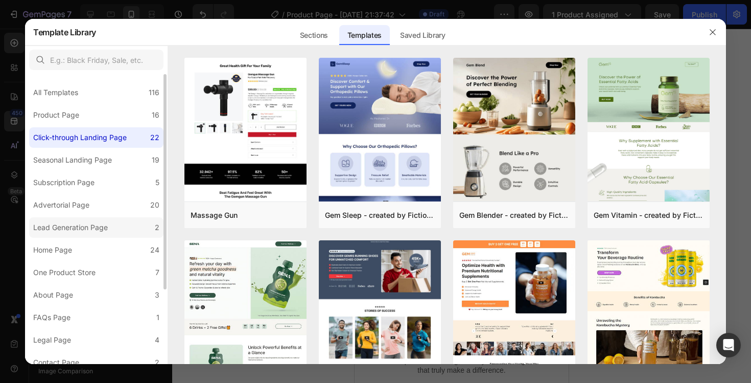
click at [110, 223] on div "Lead Generation Page" at bounding box center [72, 227] width 79 height 12
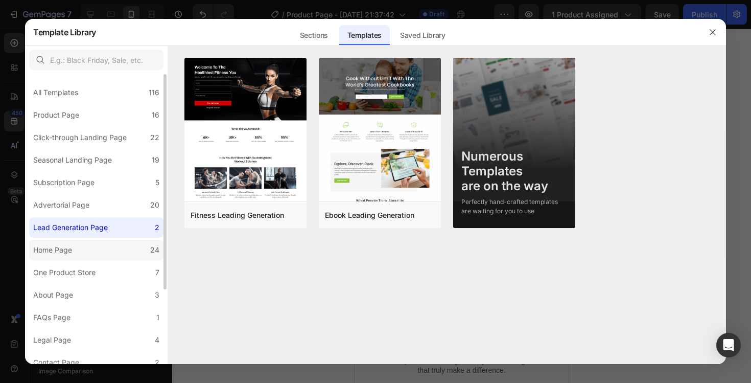
click at [112, 242] on label "Home Page 24" at bounding box center [96, 250] width 134 height 20
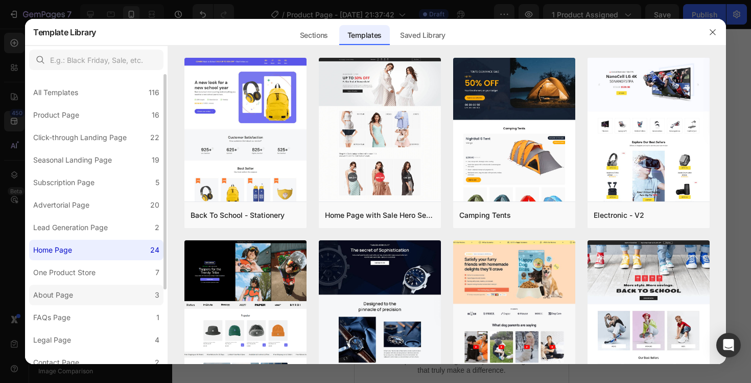
click at [122, 293] on label "About Page 3" at bounding box center [96, 295] width 134 height 20
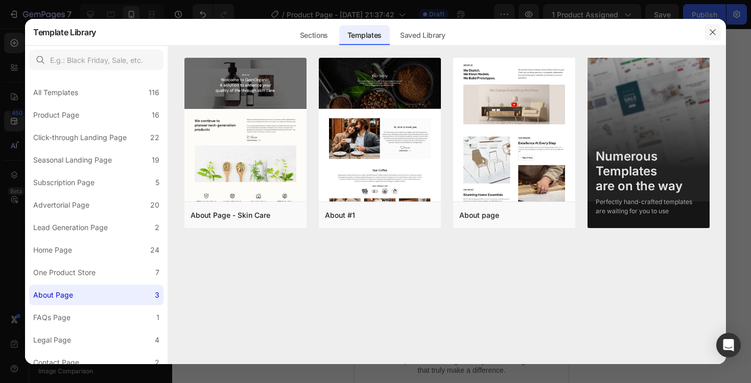
click at [716, 34] on icon "button" at bounding box center [712, 32] width 8 height 8
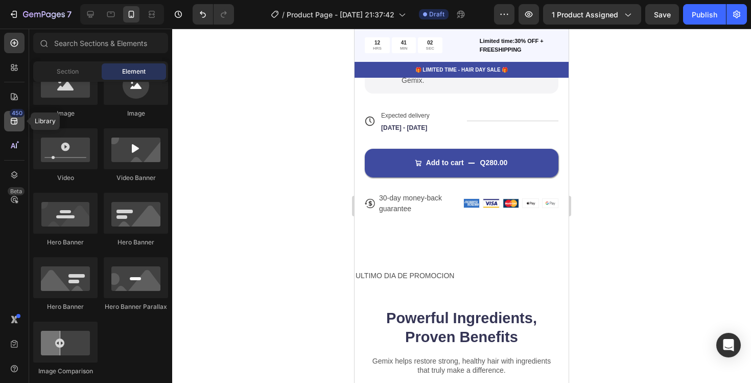
click at [7, 114] on div "450" at bounding box center [14, 121] width 20 height 20
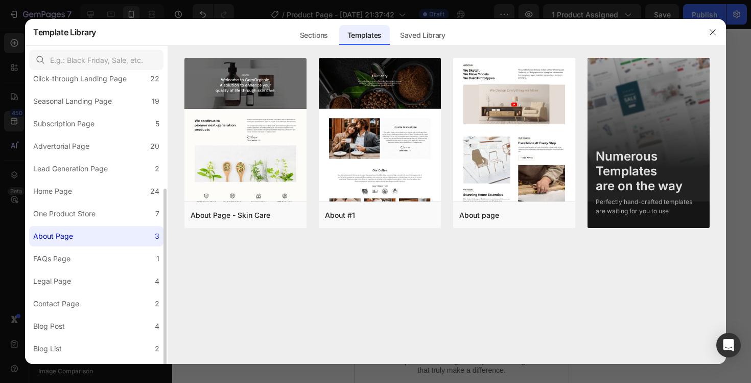
scroll to position [99, 0]
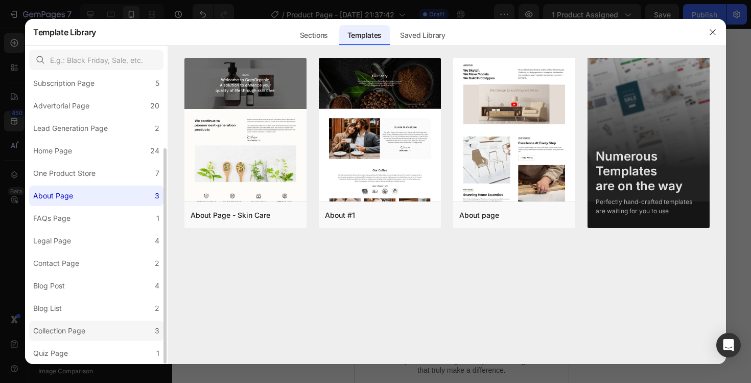
click at [91, 321] on label "Collection Page 3" at bounding box center [96, 330] width 134 height 20
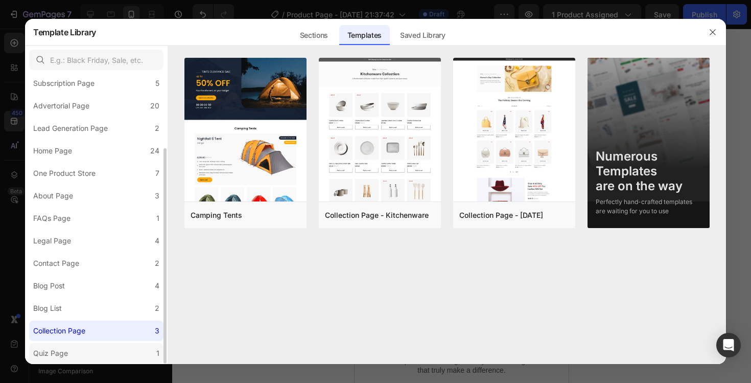
click at [68, 346] on label "Quiz Page 1" at bounding box center [96, 353] width 134 height 20
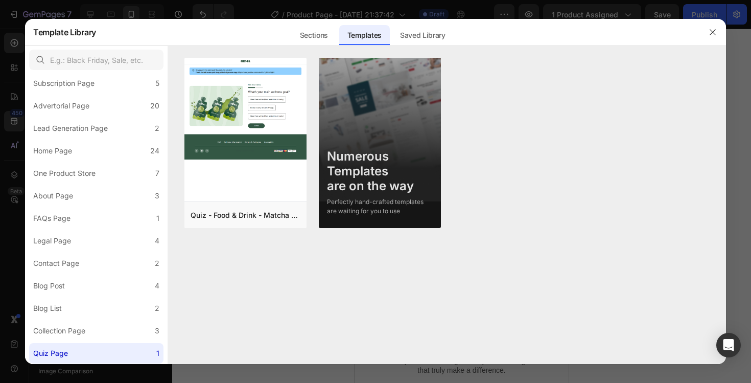
click at [743, 136] on div at bounding box center [375, 191] width 751 height 383
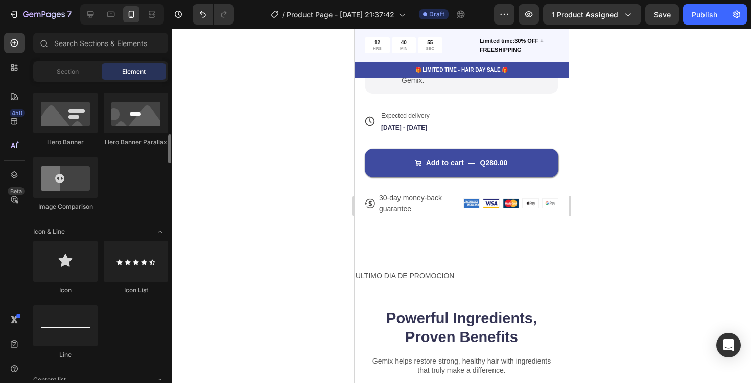
scroll to position [538, 0]
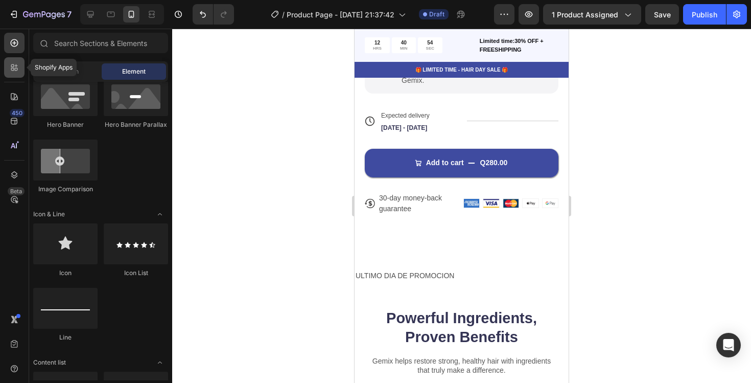
click at [16, 69] on icon at bounding box center [14, 67] width 10 height 10
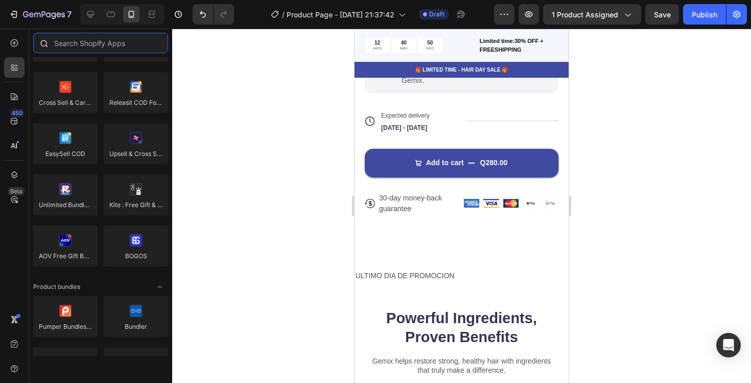
click at [79, 40] on input "text" at bounding box center [100, 43] width 135 height 20
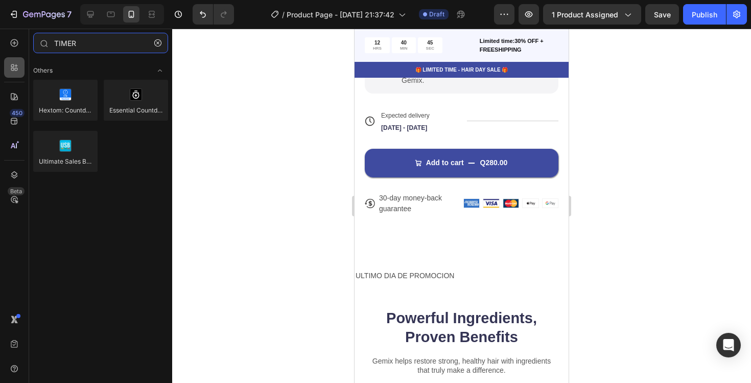
type input "TIMER"
click at [10, 68] on icon at bounding box center [14, 67] width 10 height 10
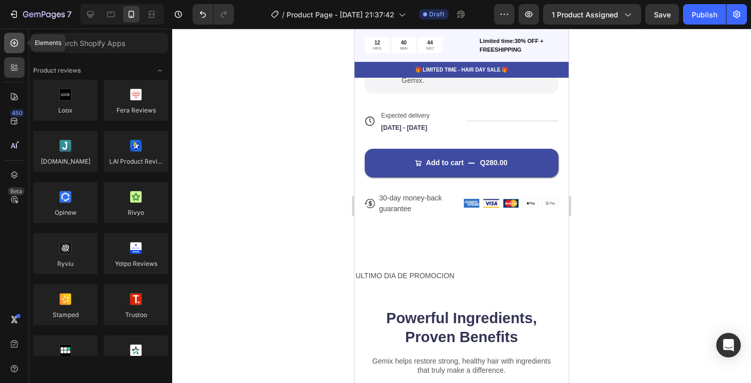
click at [12, 43] on icon at bounding box center [14, 43] width 10 height 10
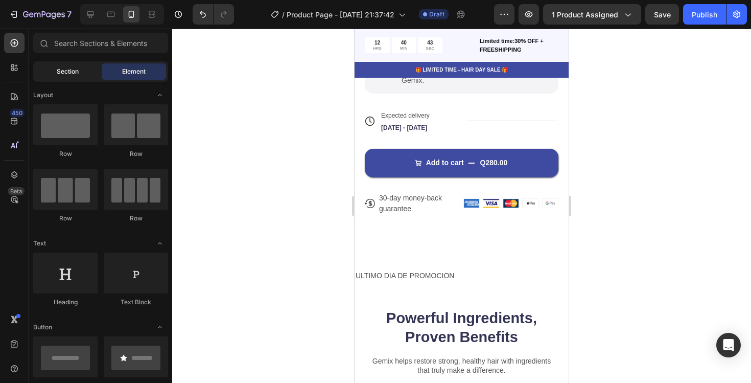
click at [69, 75] on span "Section" at bounding box center [68, 71] width 22 height 9
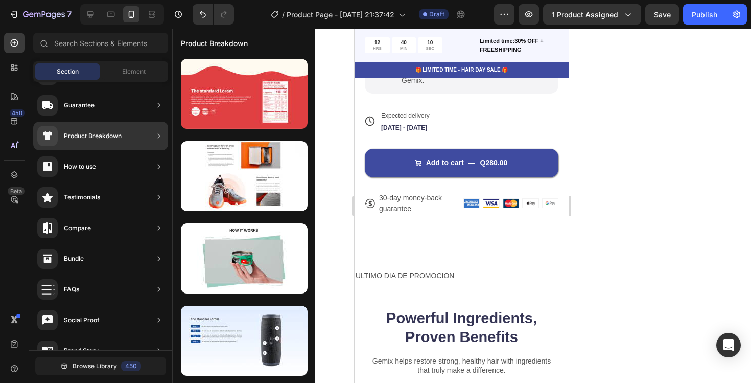
scroll to position [0, 0]
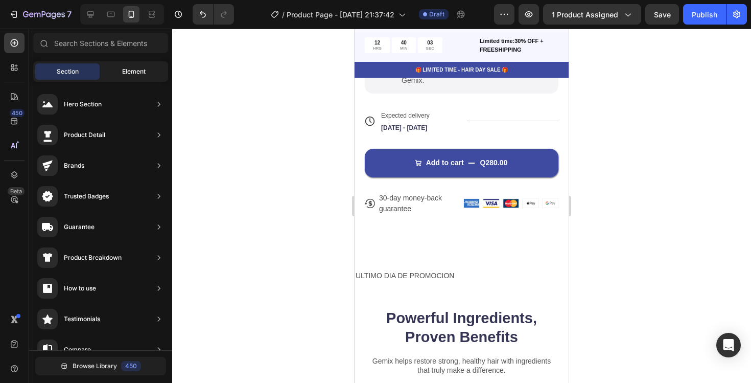
click at [122, 71] on span "Element" at bounding box center [133, 71] width 23 height 9
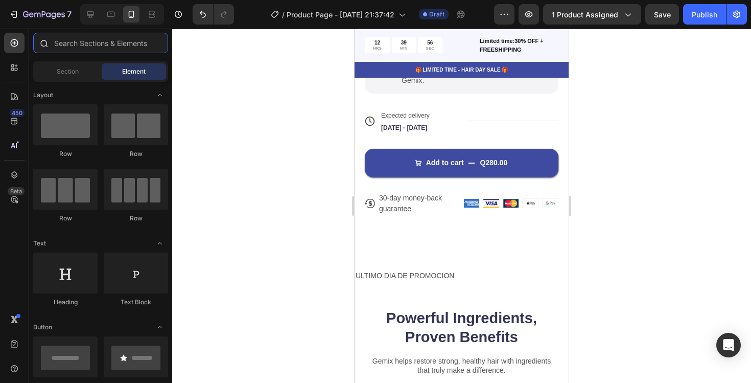
click at [89, 52] on input "text" at bounding box center [100, 43] width 135 height 20
type input "S"
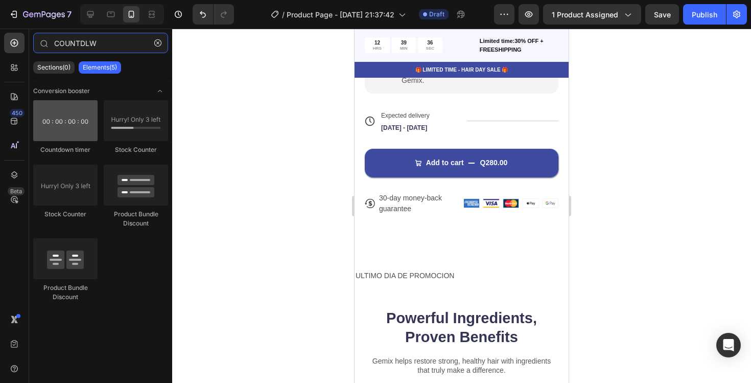
type input "COUNTDLW"
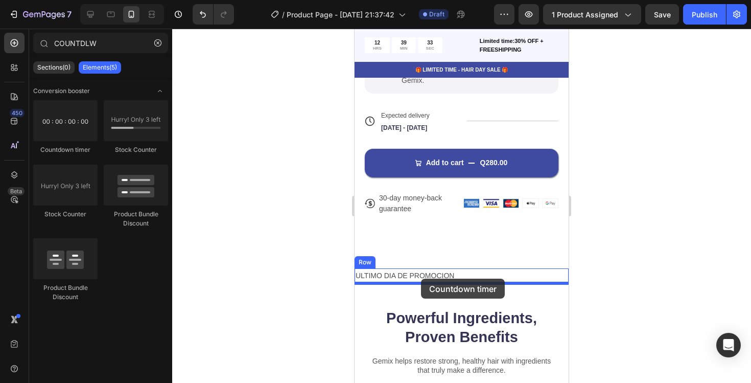
drag, startPoint x: 404, startPoint y: 146, endPoint x: 421, endPoint y: 278, distance: 133.4
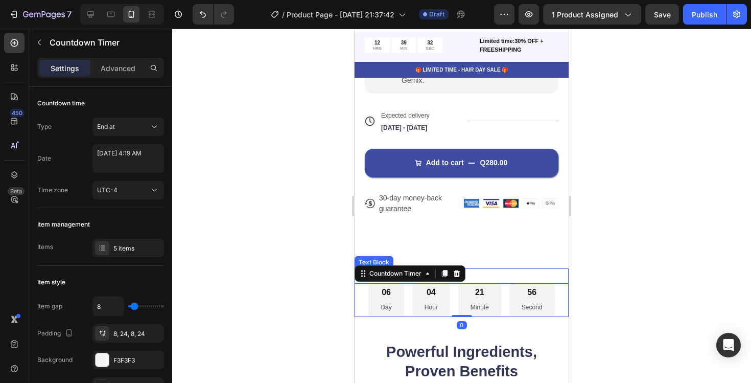
click at [532, 269] on p "ULTIMO DIA DE PROMOCION" at bounding box center [461, 275] width 212 height 13
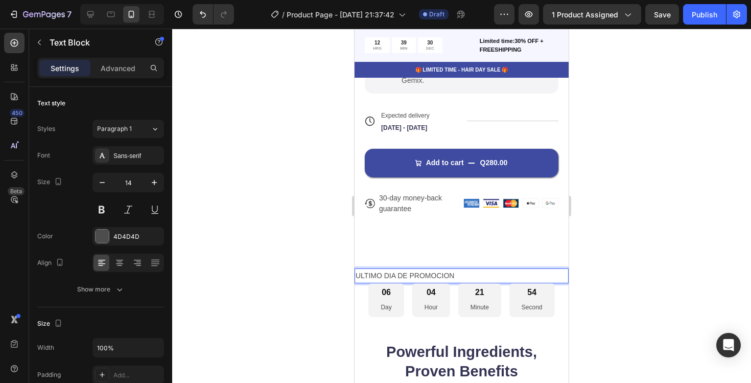
click at [449, 272] on p "ULTIMO DIA DE PROMOCION" at bounding box center [461, 275] width 212 height 13
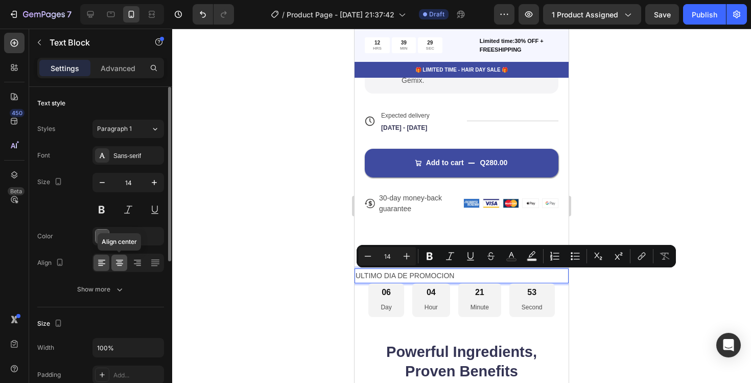
click at [126, 267] on div at bounding box center [119, 262] width 16 height 16
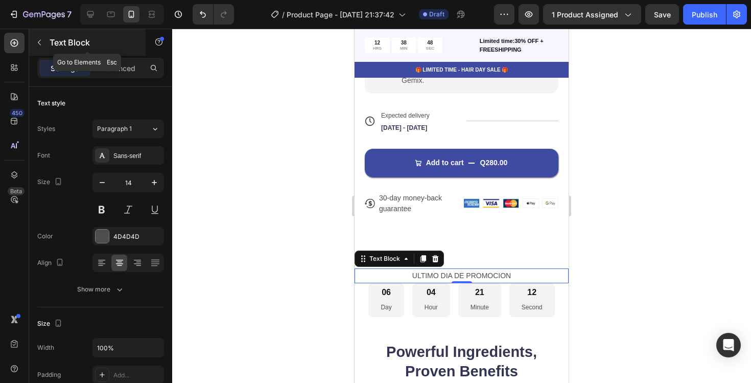
click at [37, 47] on button "button" at bounding box center [39, 42] width 16 height 16
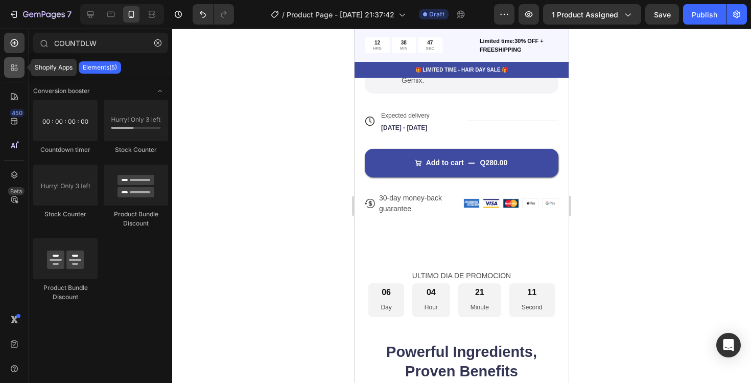
click at [21, 61] on div at bounding box center [14, 67] width 20 height 20
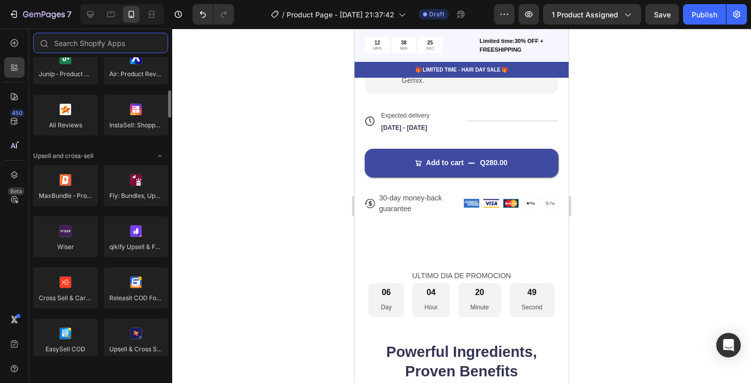
scroll to position [344, 0]
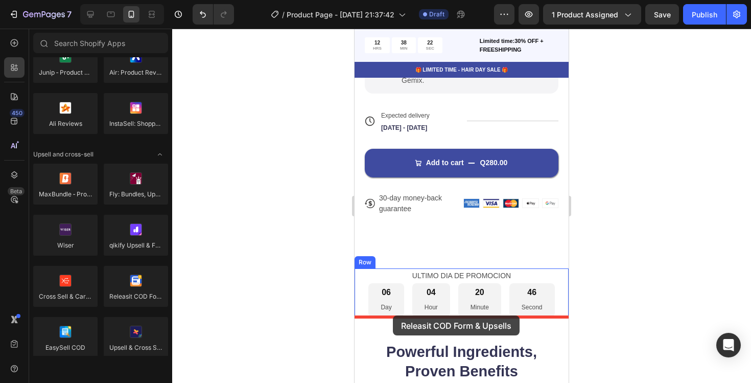
drag, startPoint x: 492, startPoint y: 323, endPoint x: 392, endPoint y: 314, distance: 100.0
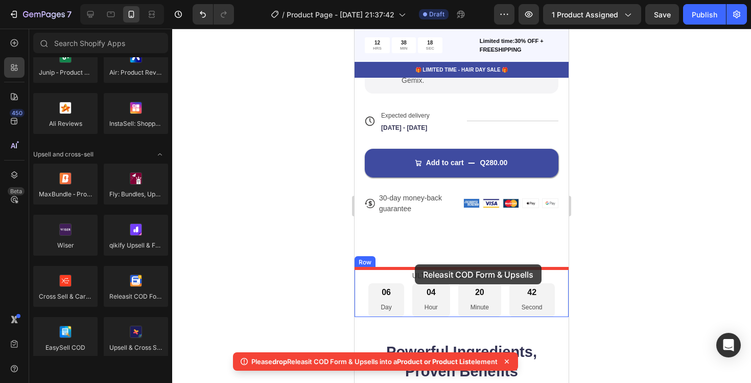
drag, startPoint x: 495, startPoint y: 312, endPoint x: 414, endPoint y: 263, distance: 95.0
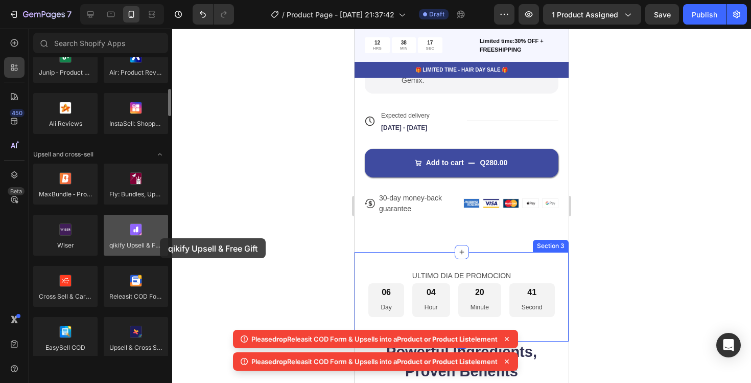
click at [160, 238] on div at bounding box center [136, 235] width 64 height 41
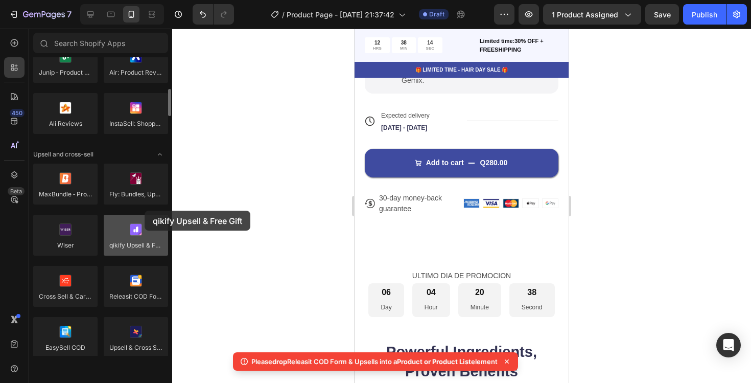
drag, startPoint x: 135, startPoint y: 231, endPoint x: 127, endPoint y: 226, distance: 8.9
click at [127, 226] on div at bounding box center [136, 235] width 64 height 41
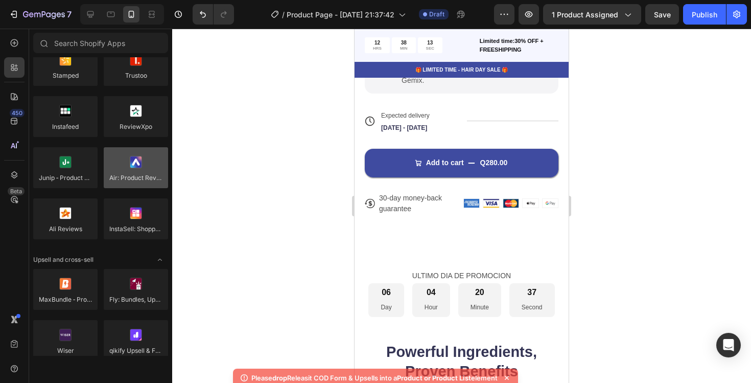
scroll to position [0, 0]
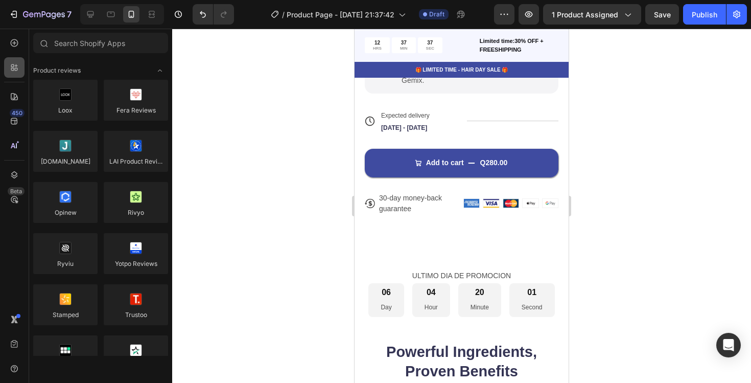
click at [9, 68] on icon at bounding box center [14, 67] width 10 height 10
click at [11, 56] on div "450 Beta" at bounding box center [14, 171] width 20 height 276
click at [13, 53] on div at bounding box center [14, 43] width 20 height 20
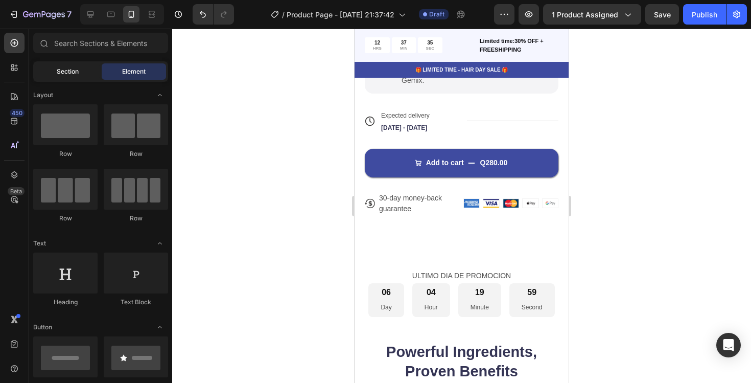
click at [67, 72] on span "Section" at bounding box center [68, 71] width 22 height 9
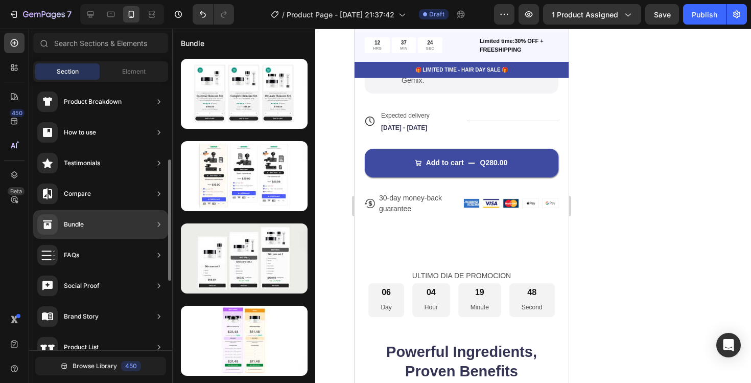
scroll to position [170, 0]
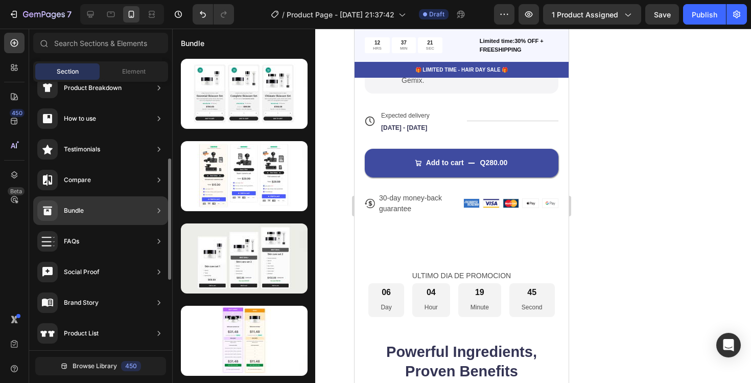
drag, startPoint x: 95, startPoint y: 207, endPoint x: 146, endPoint y: 211, distance: 51.2
click at [146, 211] on div "Bundle" at bounding box center [100, 210] width 135 height 29
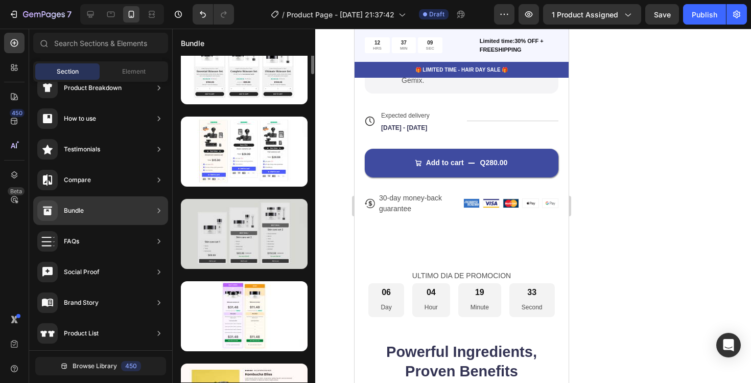
scroll to position [0, 0]
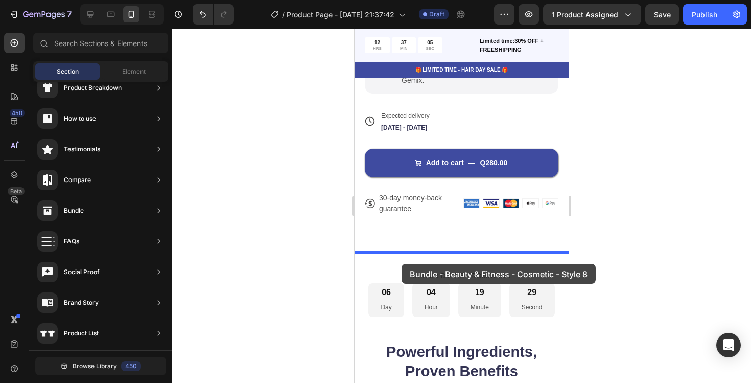
drag, startPoint x: 595, startPoint y: 138, endPoint x: 401, endPoint y: 263, distance: 230.1
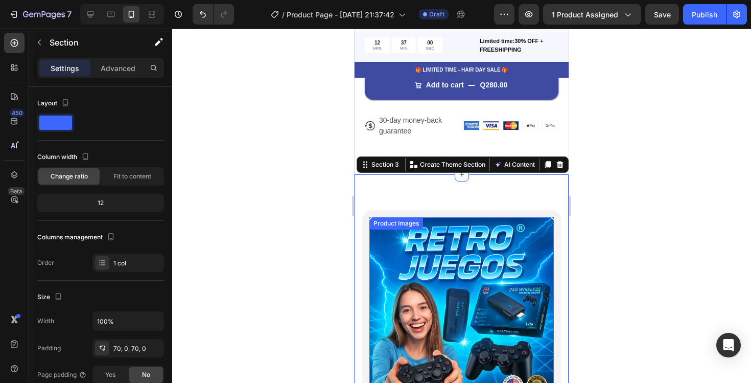
scroll to position [686, 0]
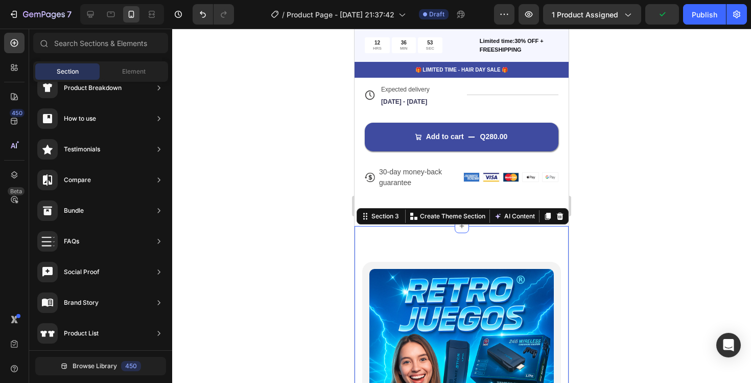
scroll to position [977, 0]
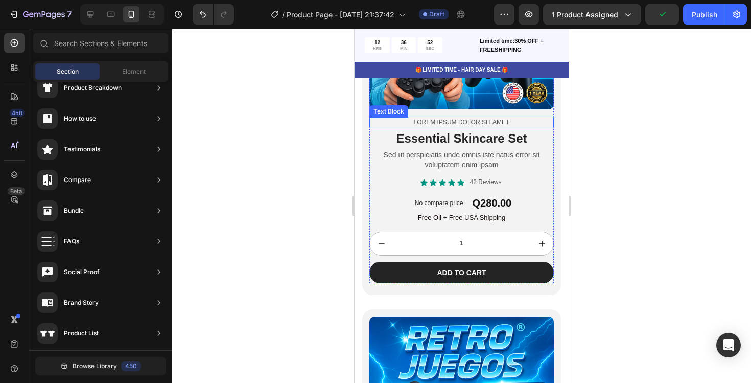
click at [546, 118] on p "Lorem ipsum dolor sit amet" at bounding box center [461, 122] width 182 height 8
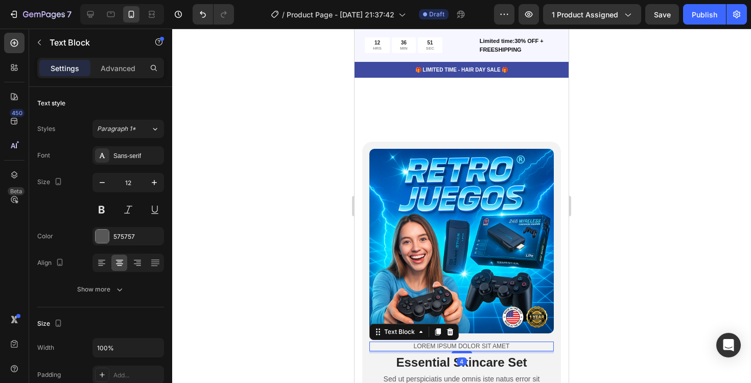
scroll to position [749, 0]
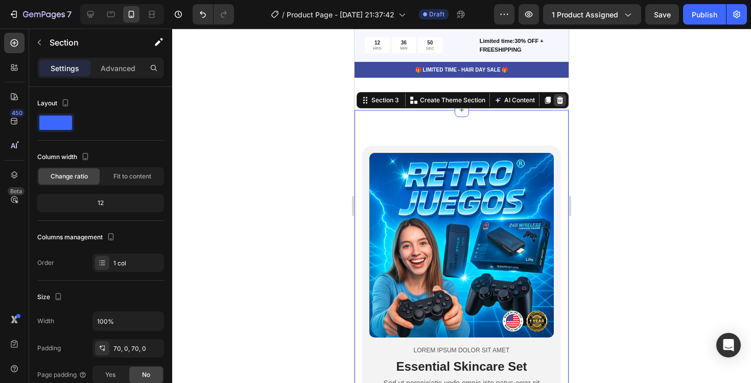
click at [562, 99] on icon at bounding box center [560, 99] width 7 height 7
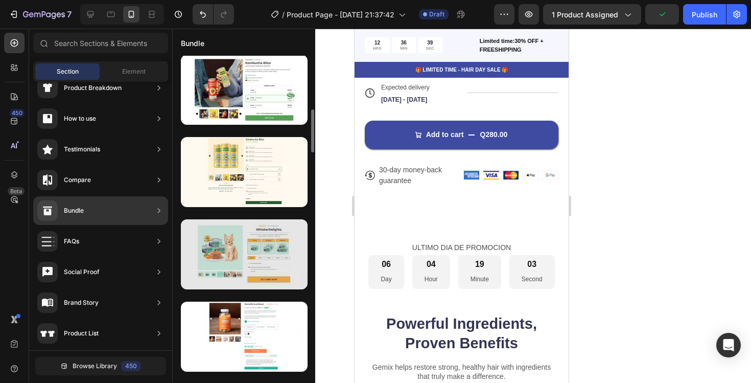
scroll to position [416, 0]
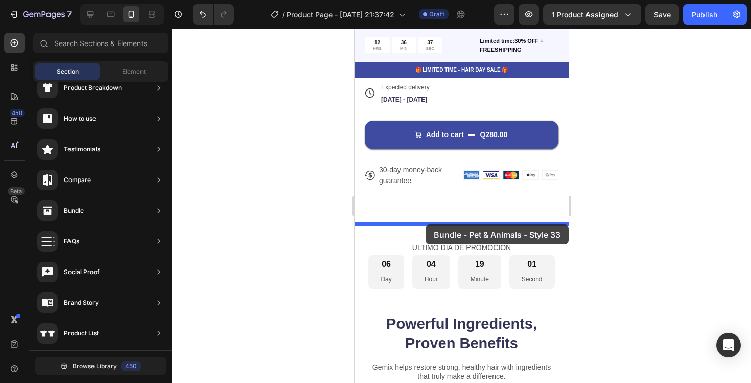
drag, startPoint x: 619, startPoint y: 290, endPoint x: 424, endPoint y: 221, distance: 206.5
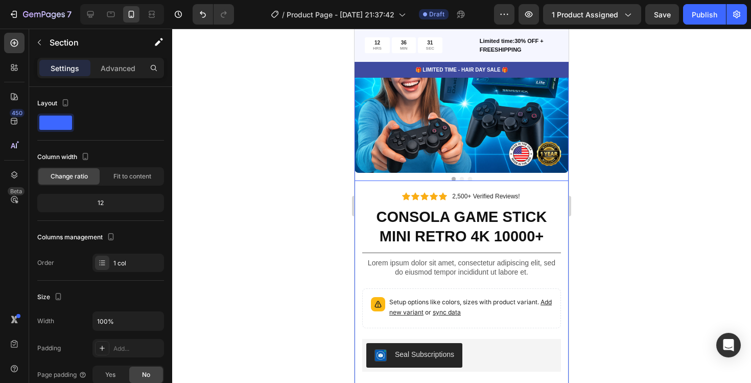
scroll to position [973, 0]
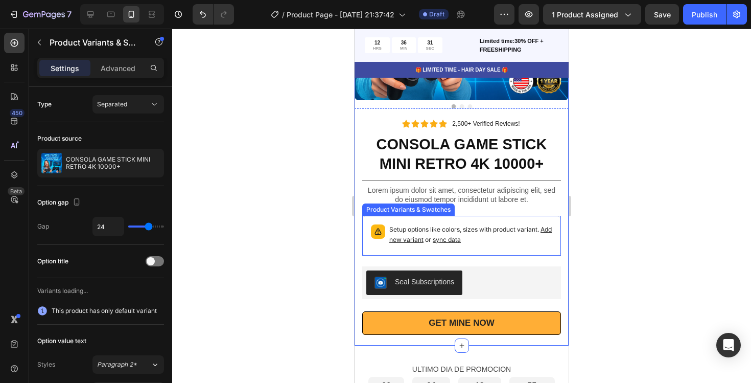
click at [442, 230] on p "Setup options like colors, sizes with product variant. Add new variant or sync …" at bounding box center [470, 234] width 163 height 20
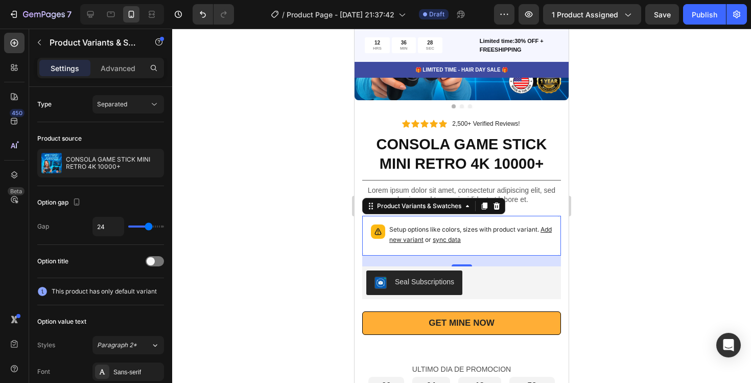
click at [445, 230] on p "Setup options like colors, sizes with product variant. Add new variant or sync …" at bounding box center [470, 234] width 163 height 20
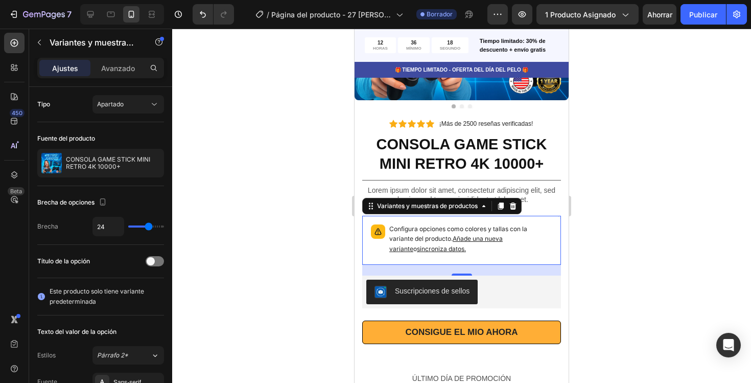
click at [423, 252] on p "Configura opciones como colores y tallas con la variante del producto. Añade un…" at bounding box center [470, 239] width 163 height 30
click at [425, 246] on font "sincroniza datos." at bounding box center [441, 249] width 49 height 8
click at [423, 248] on font "sincroniza datos." at bounding box center [441, 249] width 49 height 8
click at [452, 207] on font "Variantes y muestras de productos" at bounding box center [427, 206] width 101 height 8
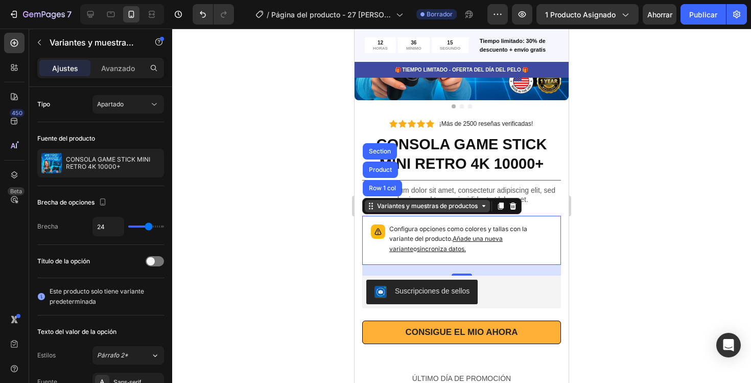
click at [452, 207] on font "Variantes y muestras de productos" at bounding box center [427, 206] width 101 height 8
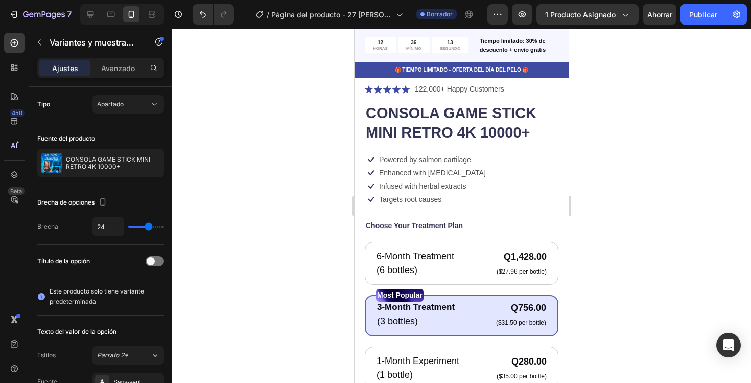
scroll to position [236, 0]
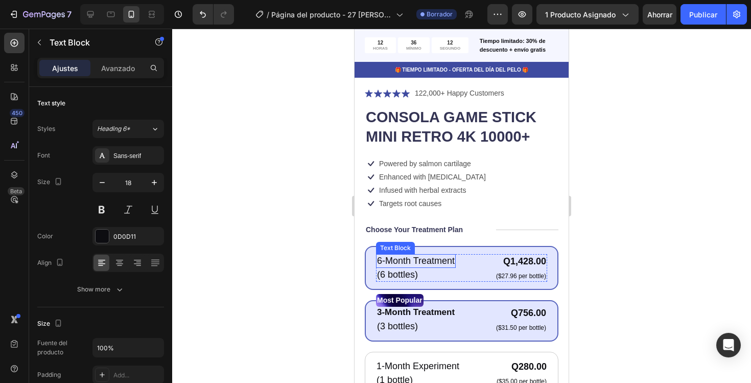
click at [449, 263] on p "6-Month Treatment" at bounding box center [416, 261] width 78 height 12
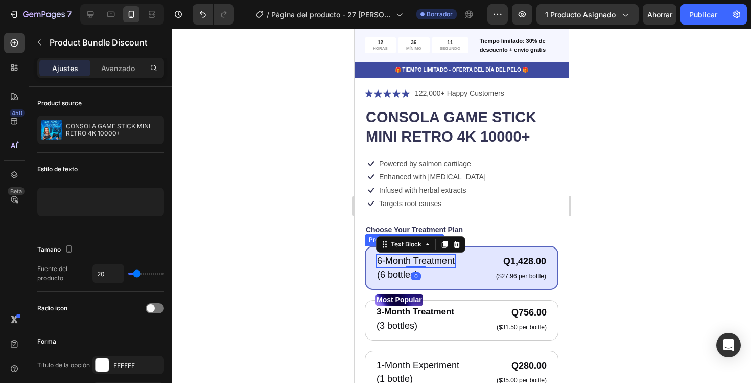
click at [505, 252] on div "6-Month Treatment Text Block 0 (6 bottles) Text Block Q1,428.00 Product Price P…" at bounding box center [462, 268] width 194 height 44
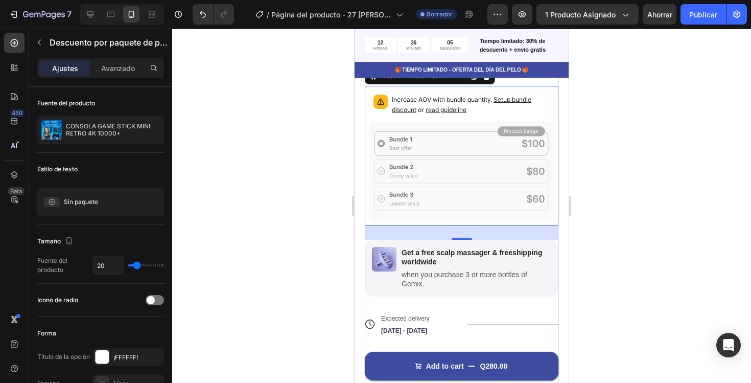
scroll to position [390, 0]
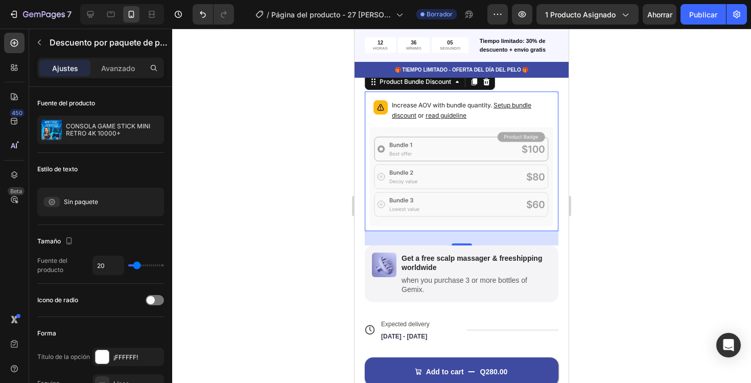
click at [490, 153] on icon at bounding box center [461, 177] width 184 height 100
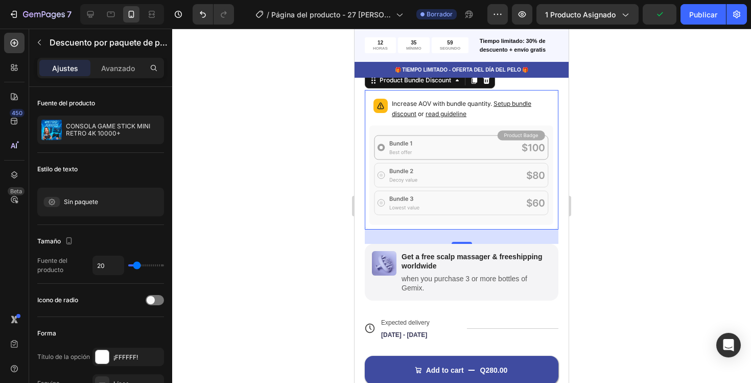
scroll to position [405, 0]
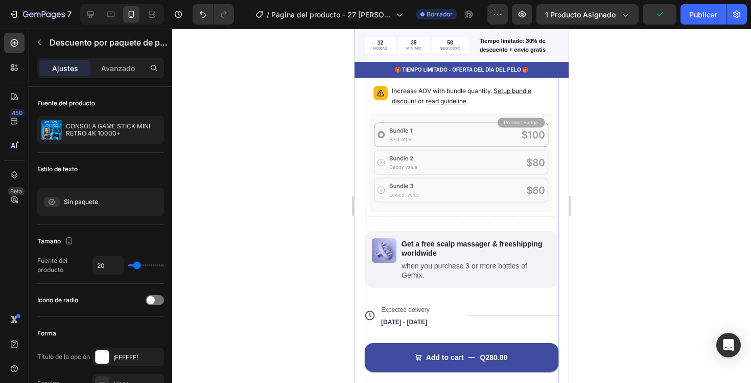
click at [468, 296] on div "Icon Icon Icon Icon Icon Icon List 122,000+ Happy Customers Text Block Row CONS…" at bounding box center [462, 163] width 194 height 491
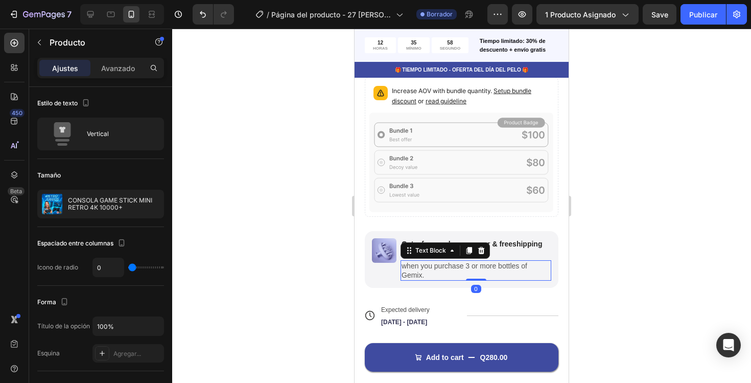
click at [476, 269] on p "when you purchase 3 or more bottles of Gemix." at bounding box center [475, 270] width 149 height 18
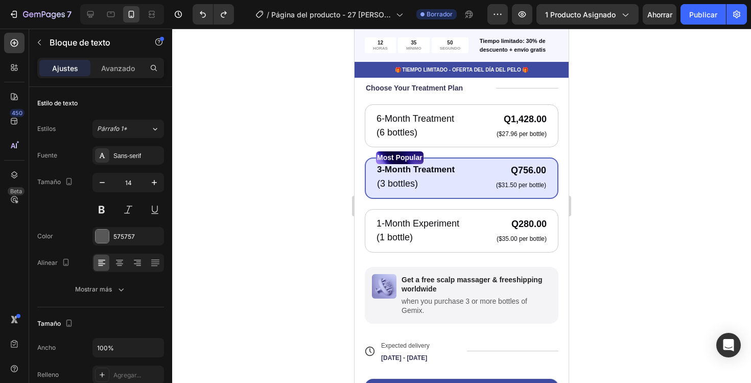
scroll to position [399, 0]
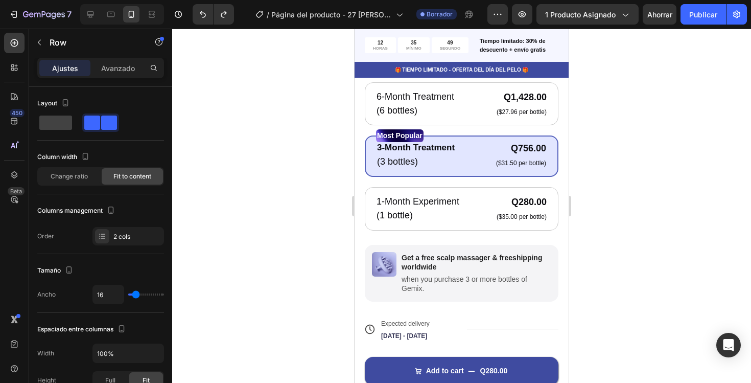
click at [482, 198] on div "1-Month Experiment Text Block (1 bottle) Text Block Q280.00 Product Price Produ…" at bounding box center [461, 209] width 172 height 28
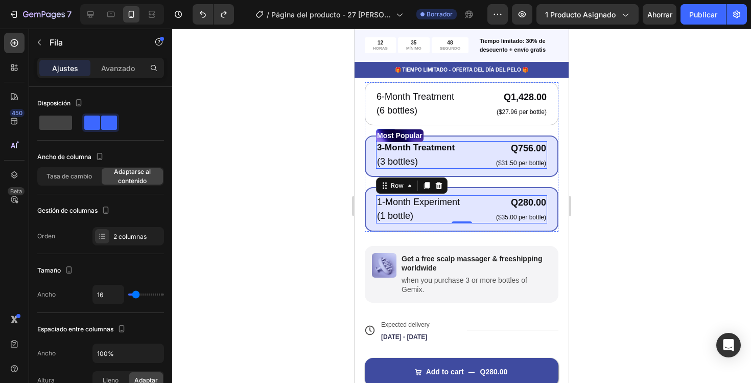
click at [478, 163] on div "3-Month Treatment Text Block (3 bottles) Text Block Q756.00 Product Price Produ…" at bounding box center [461, 155] width 171 height 28
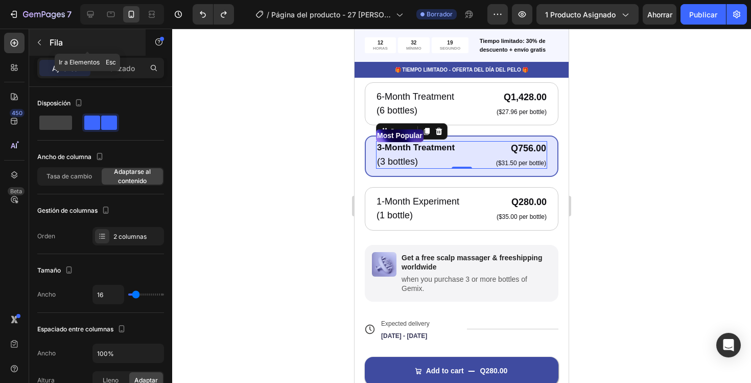
click at [53, 38] on font "Fila" at bounding box center [56, 42] width 13 height 10
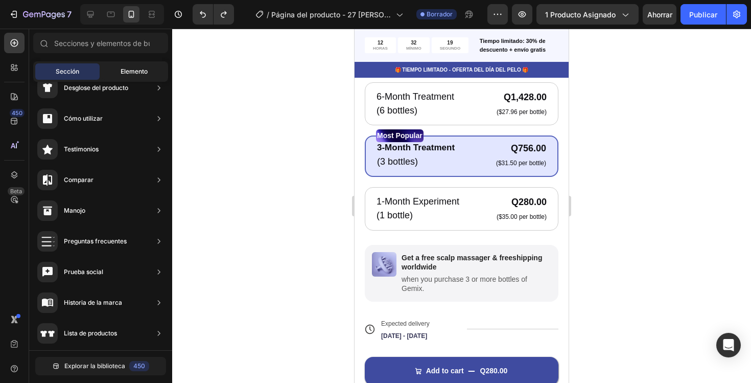
click at [109, 76] on div "Elemento" at bounding box center [134, 71] width 64 height 16
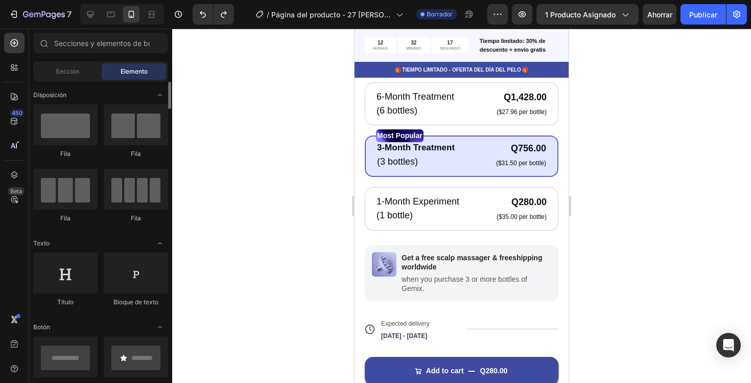
click at [76, 76] on div "Sección" at bounding box center [67, 71] width 64 height 16
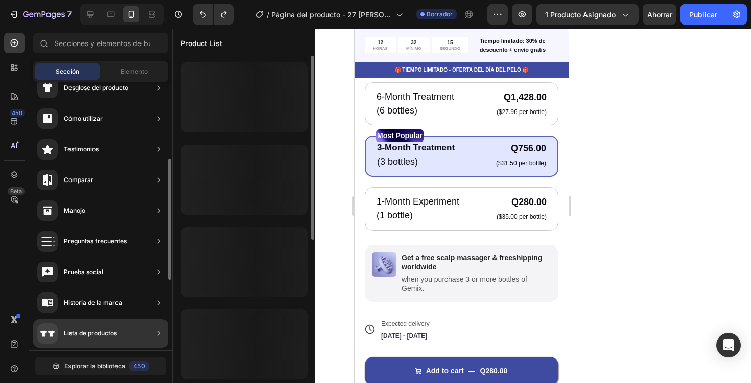
scroll to position [0, 0]
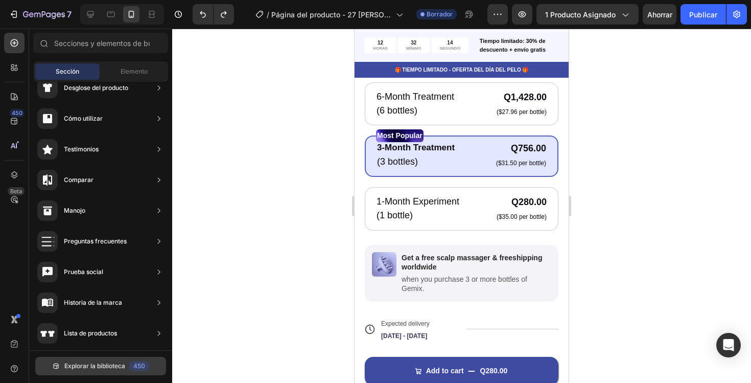
click at [115, 365] on font "Explorar la biblioteca" at bounding box center [94, 366] width 61 height 8
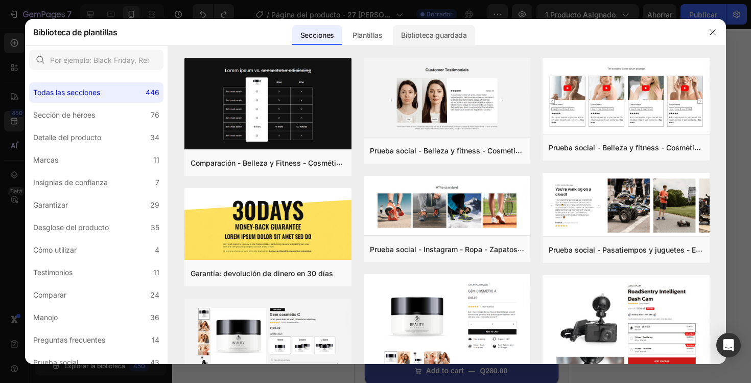
click at [406, 41] on font "Biblioteca guardada" at bounding box center [434, 35] width 66 height 12
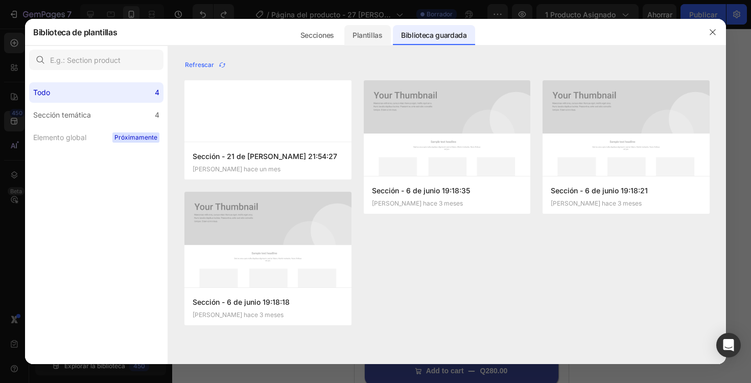
click at [356, 28] on div "Plantillas" at bounding box center [367, 35] width 46 height 20
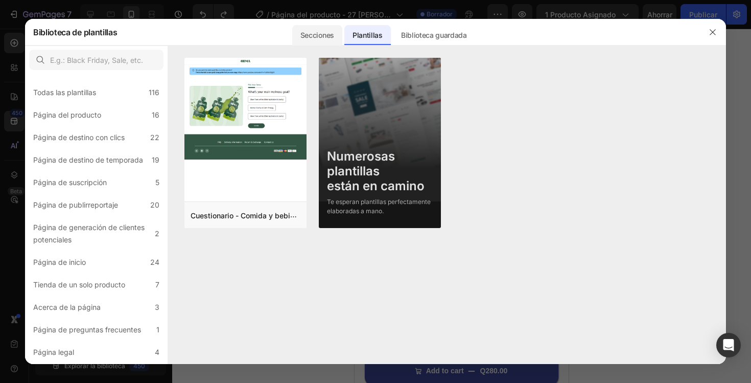
click at [319, 37] on font "Secciones" at bounding box center [317, 35] width 34 height 9
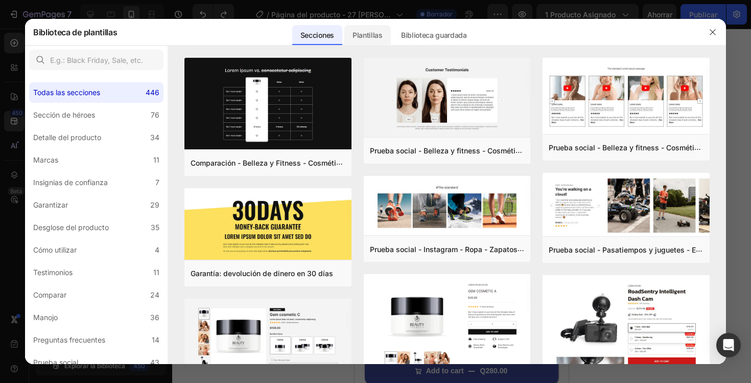
click at [358, 32] on font "Plantillas" at bounding box center [367, 35] width 30 height 9
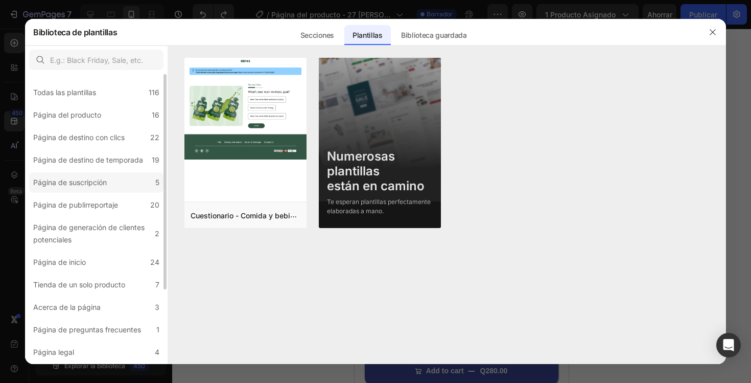
click at [82, 190] on label "Página de suscripción 5" at bounding box center [96, 182] width 134 height 20
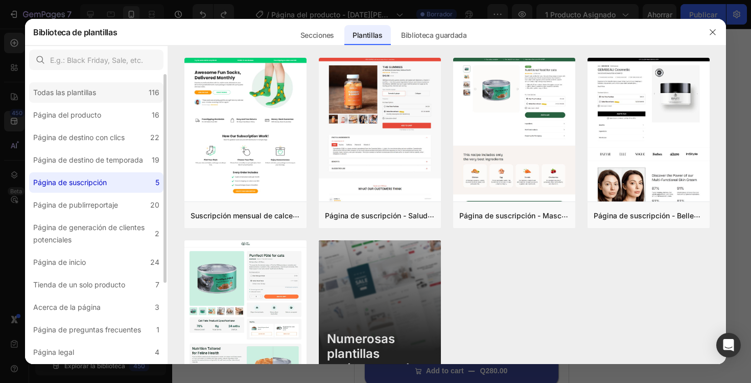
click at [106, 90] on div "Todas las plantillas 116" at bounding box center [96, 92] width 134 height 20
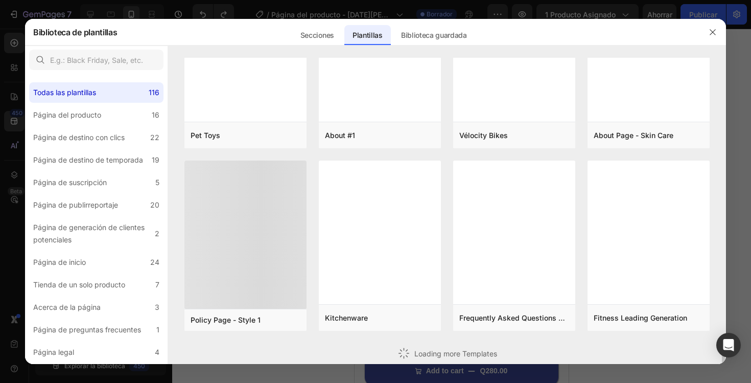
scroll to position [4434, 0]
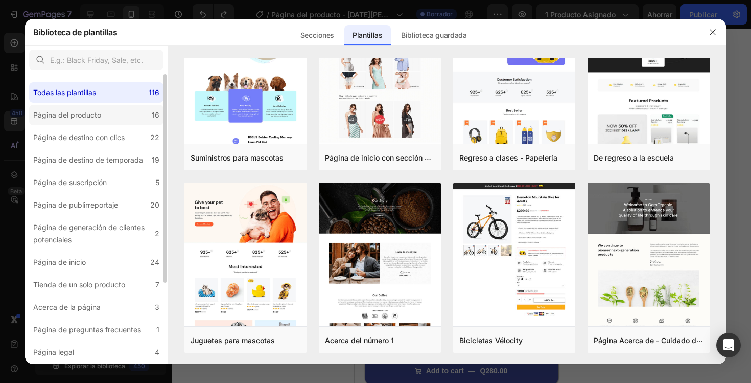
click at [95, 117] on font "Página del producto" at bounding box center [67, 114] width 68 height 9
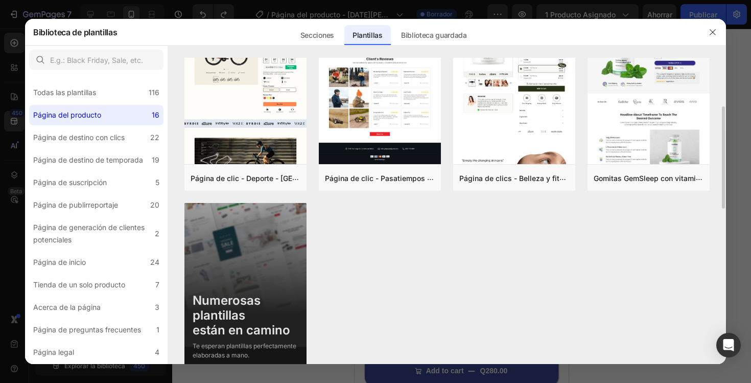
scroll to position [605, 0]
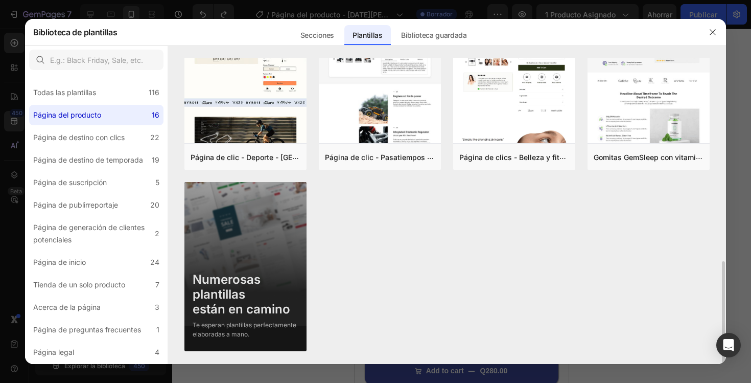
click at [265, 234] on img at bounding box center [245, 266] width 122 height 169
click at [238, 277] on font "Numerosas plantillas" at bounding box center [227, 287] width 68 height 30
click at [241, 256] on img at bounding box center [245, 266] width 122 height 169
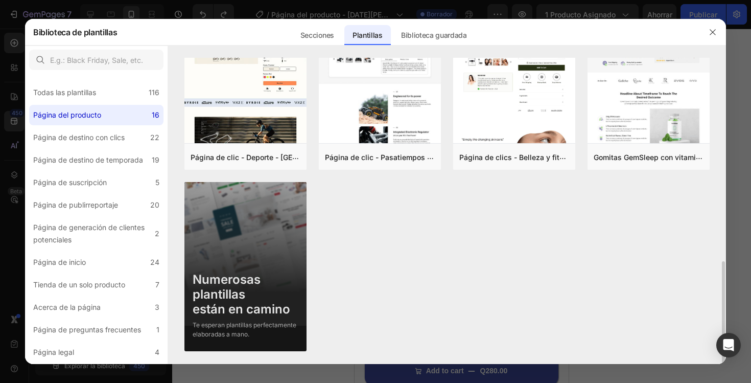
click at [241, 256] on img at bounding box center [245, 266] width 122 height 169
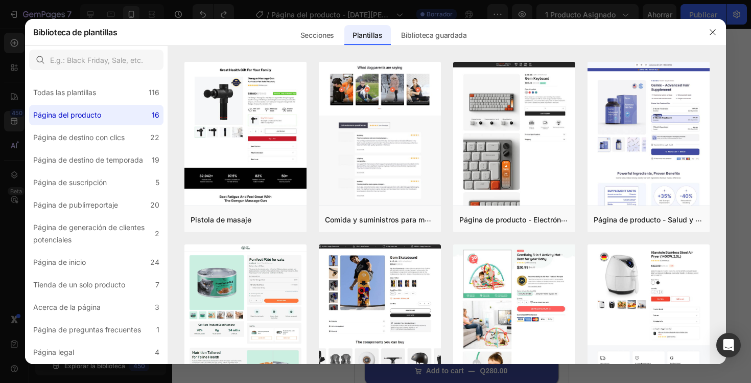
scroll to position [0, 0]
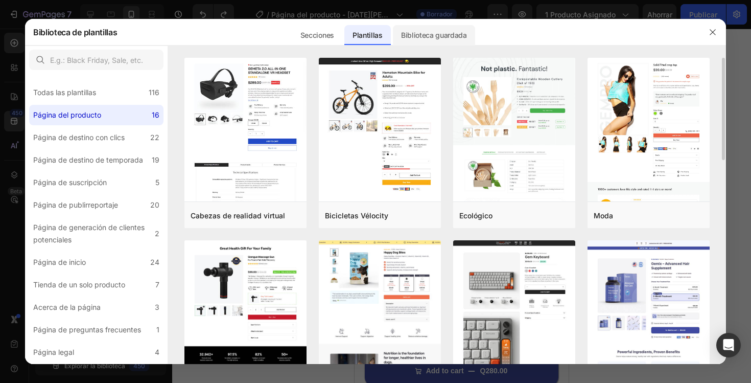
click at [443, 35] on font "Biblioteca guardada" at bounding box center [434, 35] width 66 height 9
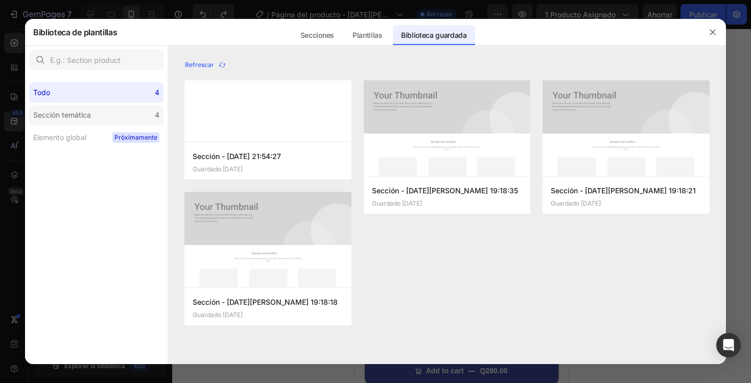
click at [120, 110] on label "Sección temática 4" at bounding box center [96, 115] width 134 height 20
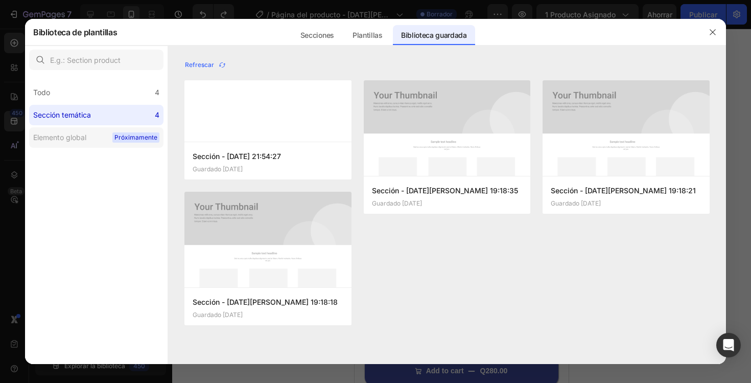
click at [111, 127] on label "Elemento global Próximamente" at bounding box center [96, 137] width 134 height 20
click at [113, 140] on span "Próximamente" at bounding box center [135, 137] width 47 height 10
click at [119, 138] on font "Próximamente" at bounding box center [135, 137] width 43 height 8
click at [301, 46] on div at bounding box center [375, 45] width 701 height 1
click at [319, 34] on font "Secciones" at bounding box center [317, 35] width 34 height 9
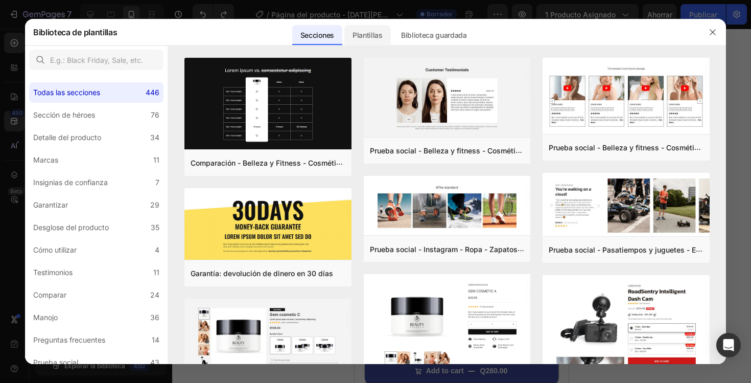
click at [375, 35] on font "Plantillas" at bounding box center [367, 35] width 30 height 9
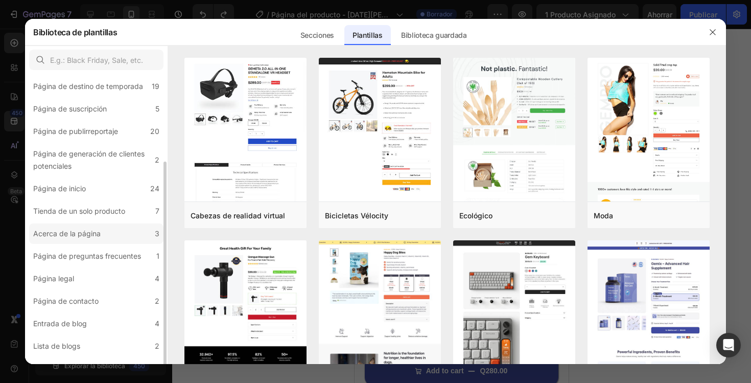
scroll to position [111, 0]
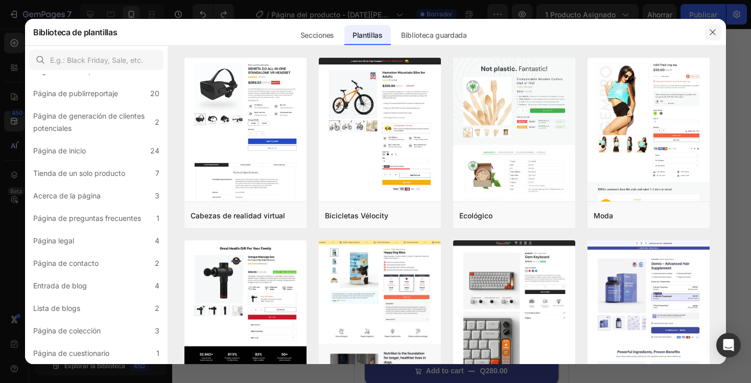
click at [707, 29] on button "button" at bounding box center [712, 32] width 16 height 16
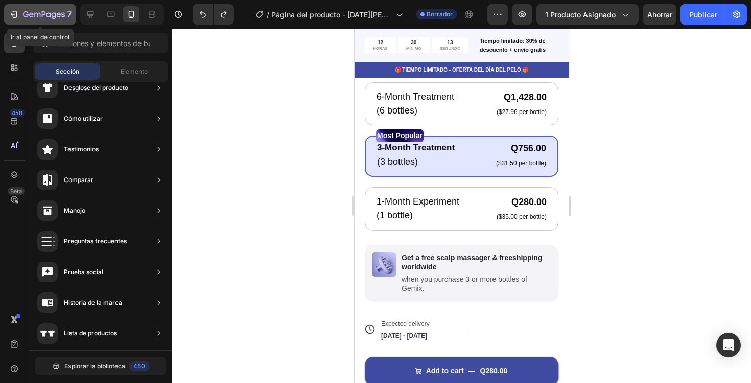
click at [17, 16] on icon "button" at bounding box center [14, 14] width 10 height 10
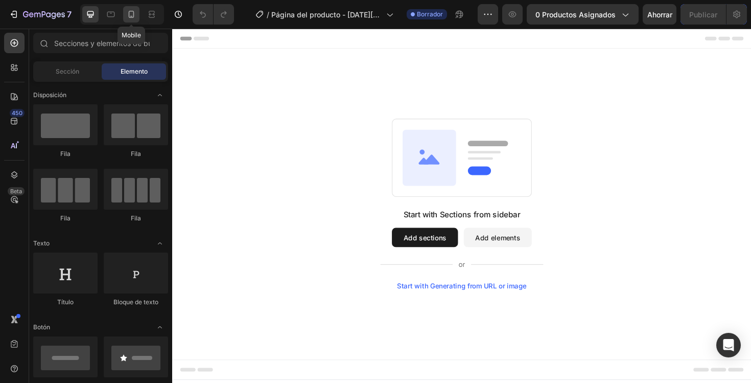
click at [126, 14] on icon at bounding box center [131, 14] width 10 height 10
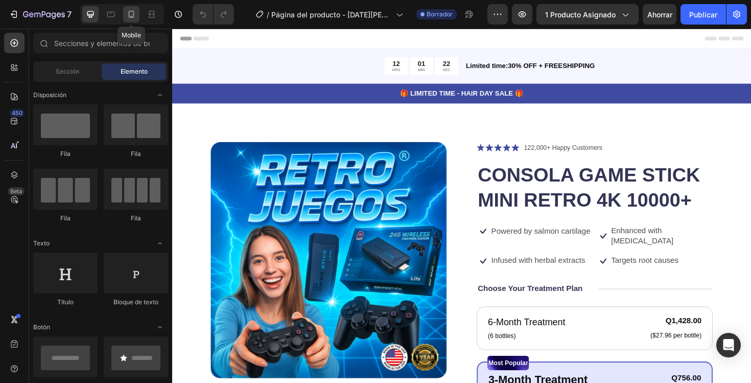
click at [124, 19] on div at bounding box center [131, 14] width 16 height 16
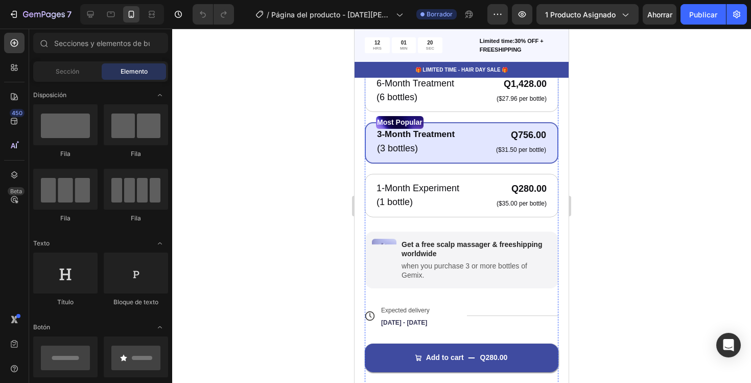
scroll to position [396, 0]
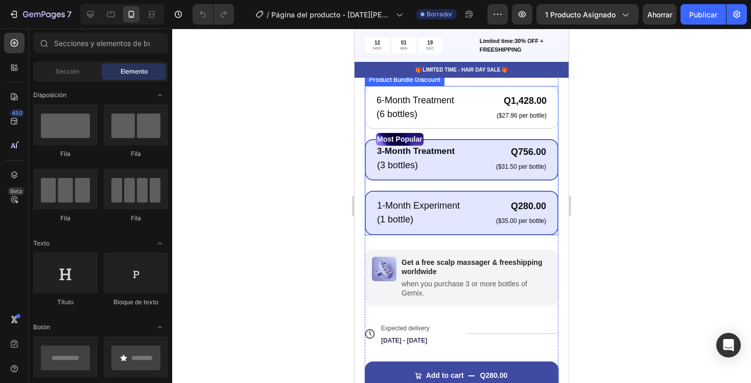
click at [485, 198] on div "1-Month Experiment Text Block (1 bottle) Text Block Q280.00 Product Price Produ…" at bounding box center [462, 213] width 194 height 44
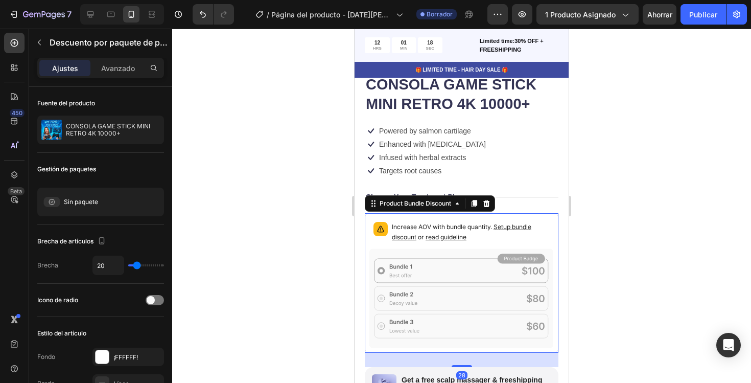
scroll to position [266, 0]
